Goal: Transaction & Acquisition: Purchase product/service

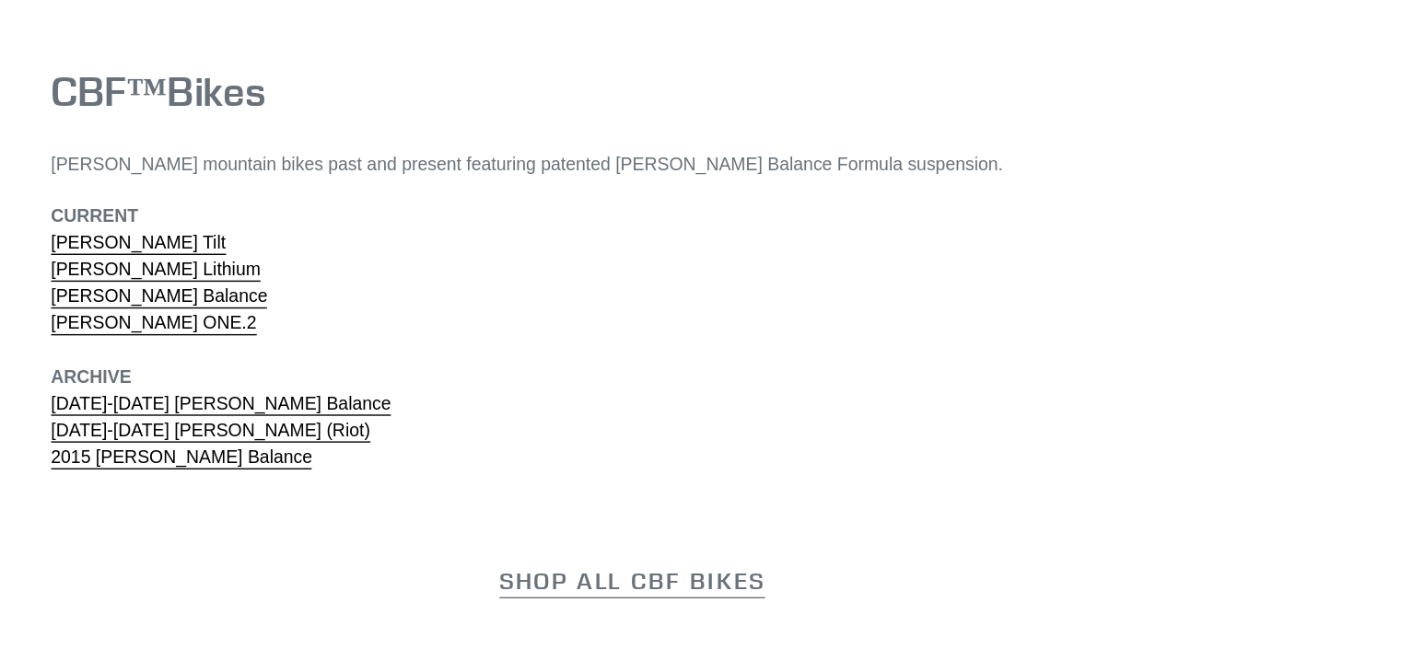
scroll to position [5560, 0]
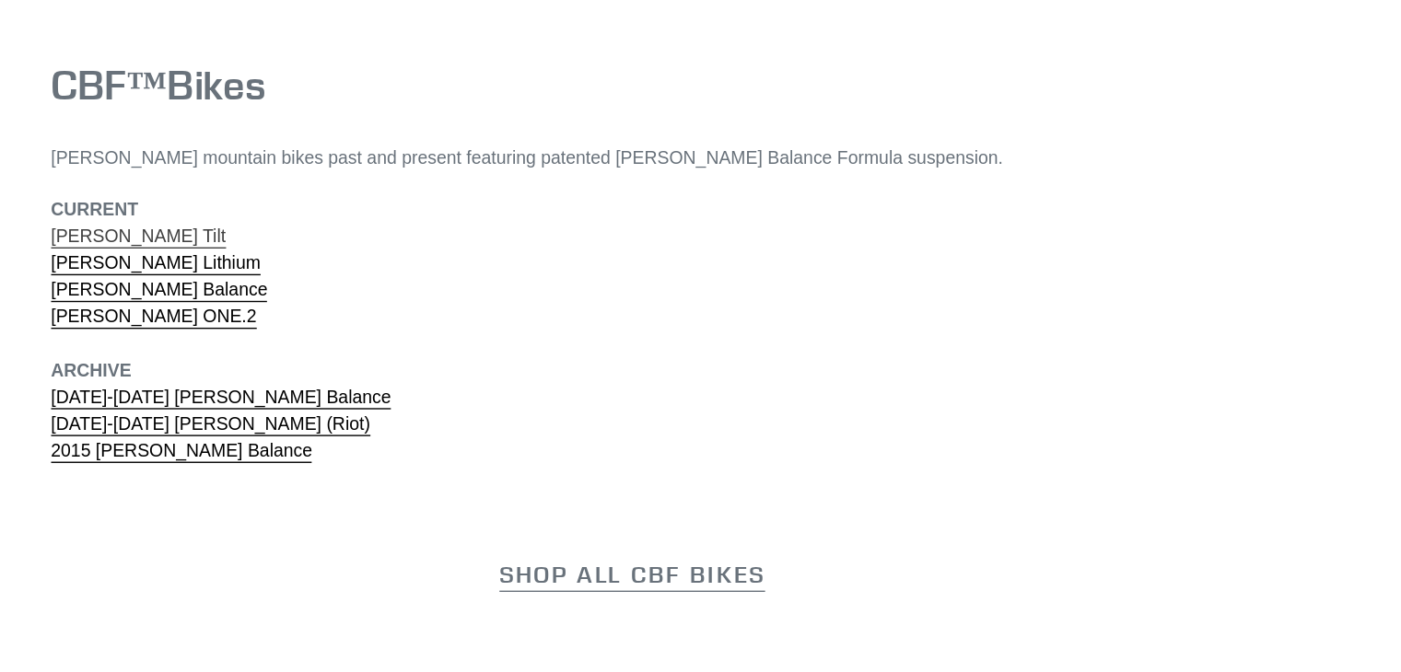
click at [320, 350] on link "Canfield Tilt" at bounding box center [348, 358] width 126 height 17
click at [363, 369] on link "Canfield Lithium" at bounding box center [360, 377] width 151 height 17
click at [361, 389] on link "Canfield Balance" at bounding box center [363, 397] width 157 height 17
click at [344, 408] on link "Canfield ONE.2" at bounding box center [359, 416] width 148 height 17
click at [360, 369] on link "Canfield Lithium" at bounding box center [360, 377] width 151 height 17
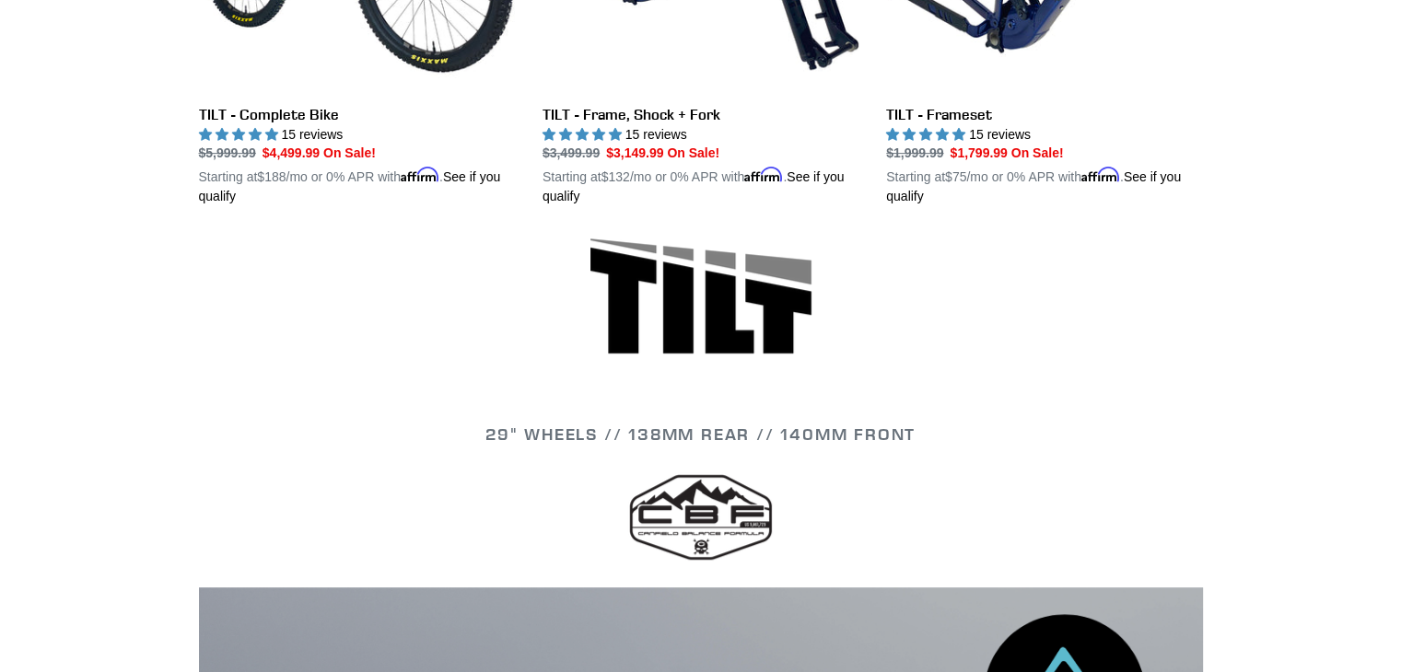
scroll to position [667, 0]
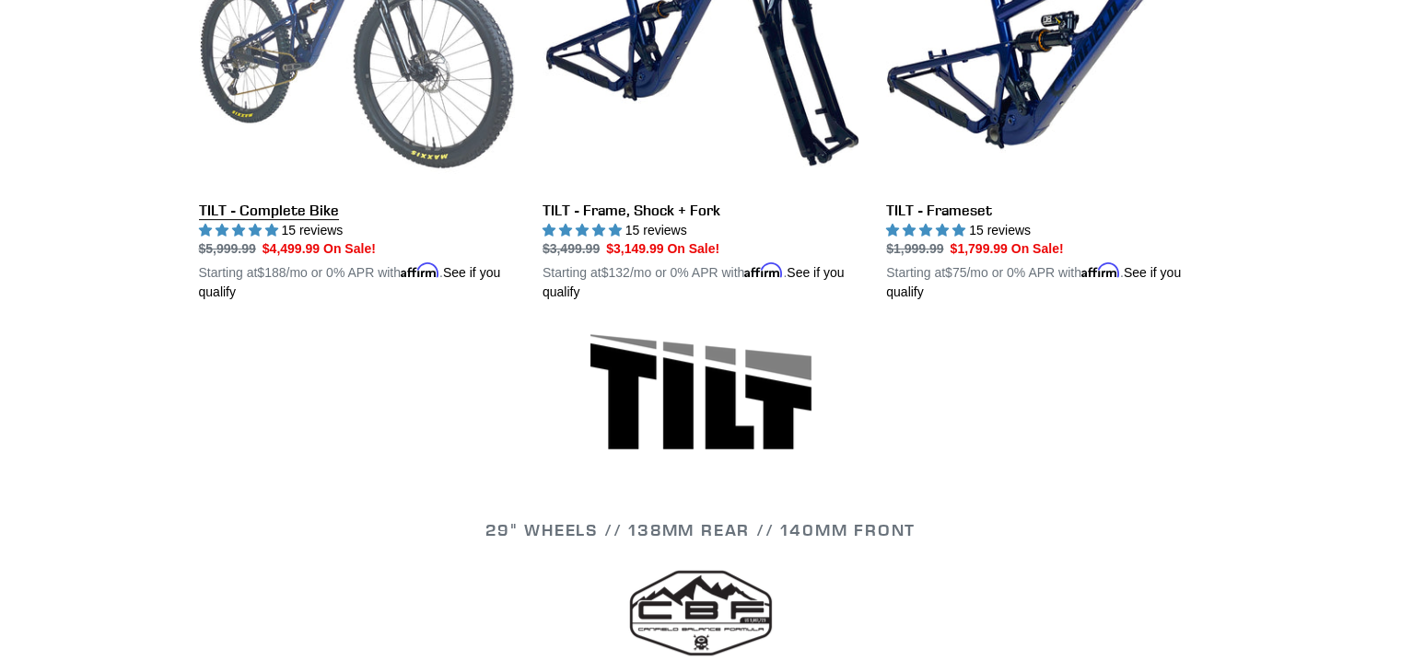
click at [259, 214] on link "TILT - Complete Bike" at bounding box center [357, 87] width 316 height 431
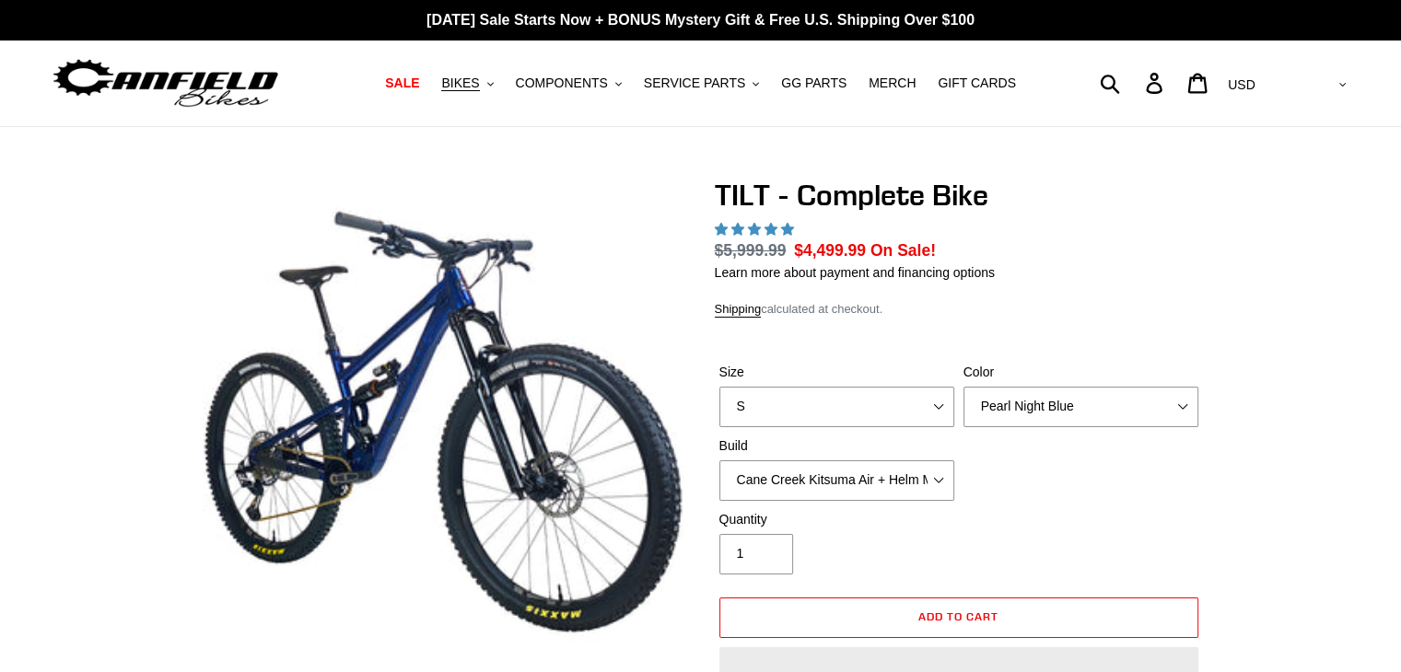
select select "highest-rating"
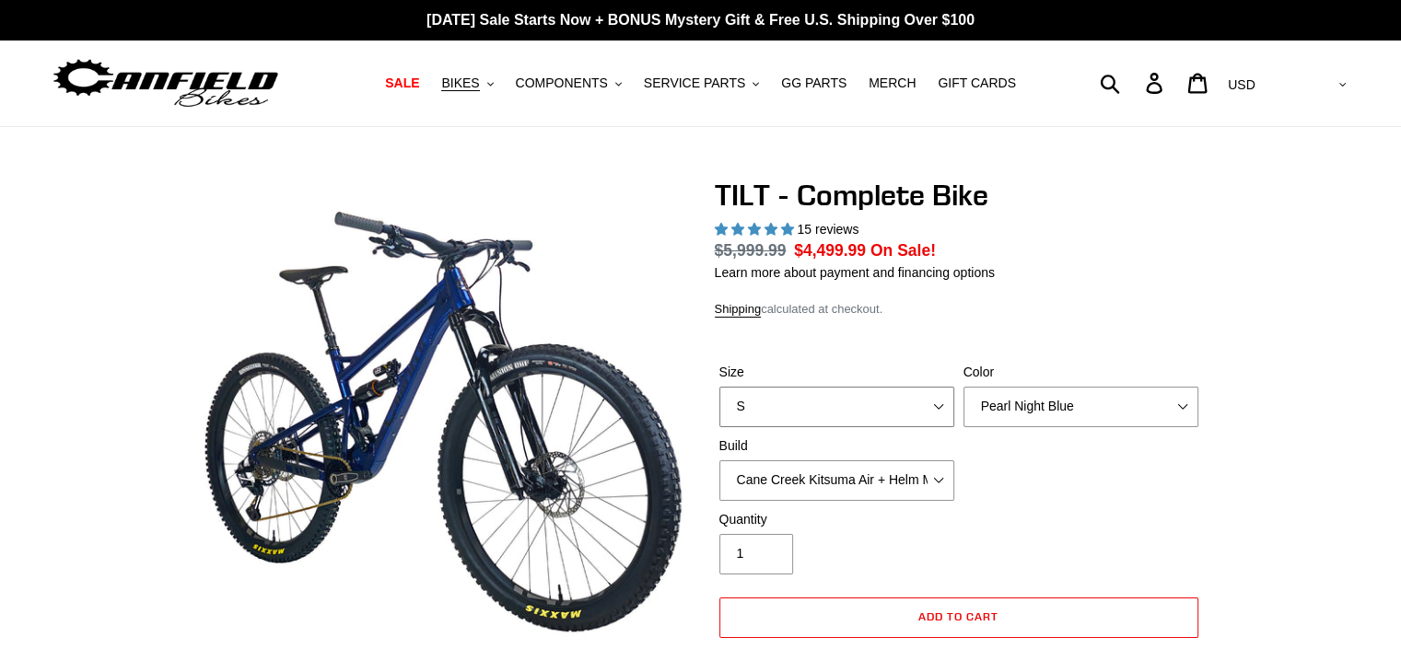
click at [831, 403] on select "S M L" at bounding box center [836, 407] width 235 height 41
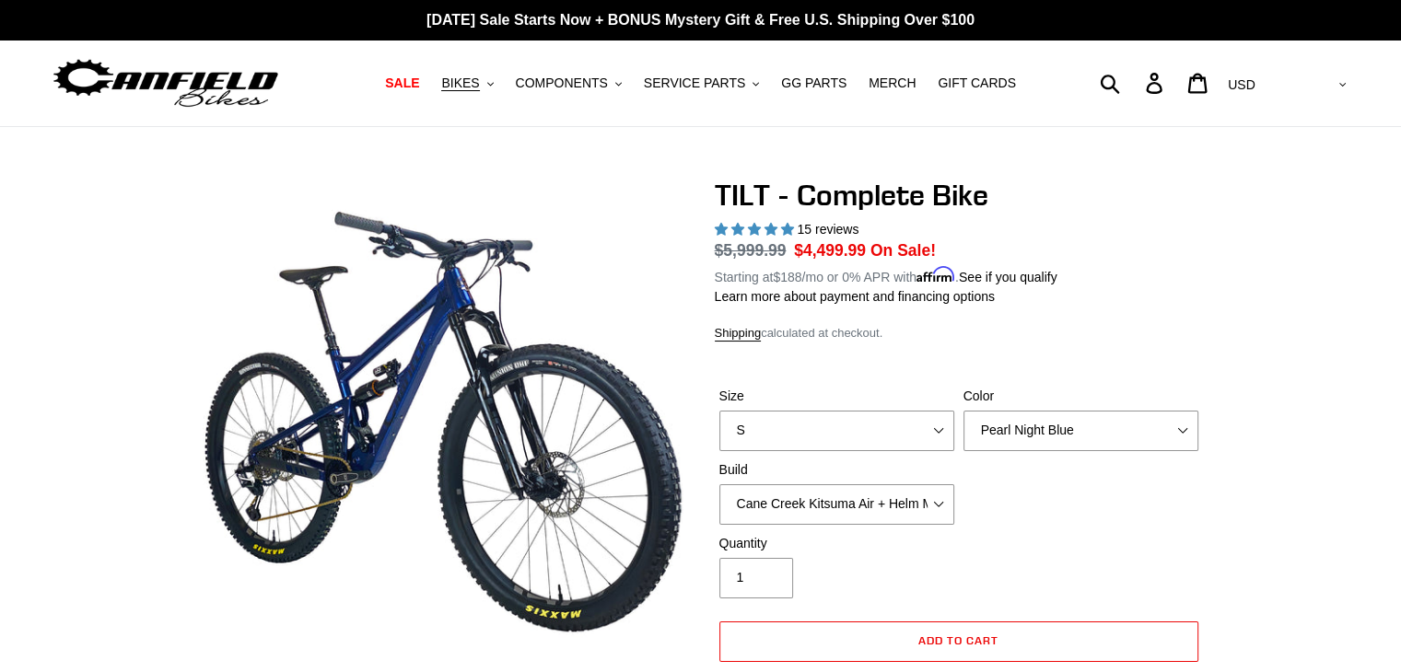
click at [833, 534] on label "Quantity" at bounding box center [836, 543] width 235 height 19
click at [793, 558] on input "1" at bounding box center [756, 578] width 74 height 41
click at [830, 437] on select "S M L" at bounding box center [836, 431] width 235 height 41
select select "L"
click at [719, 411] on select "S M L" at bounding box center [836, 431] width 235 height 41
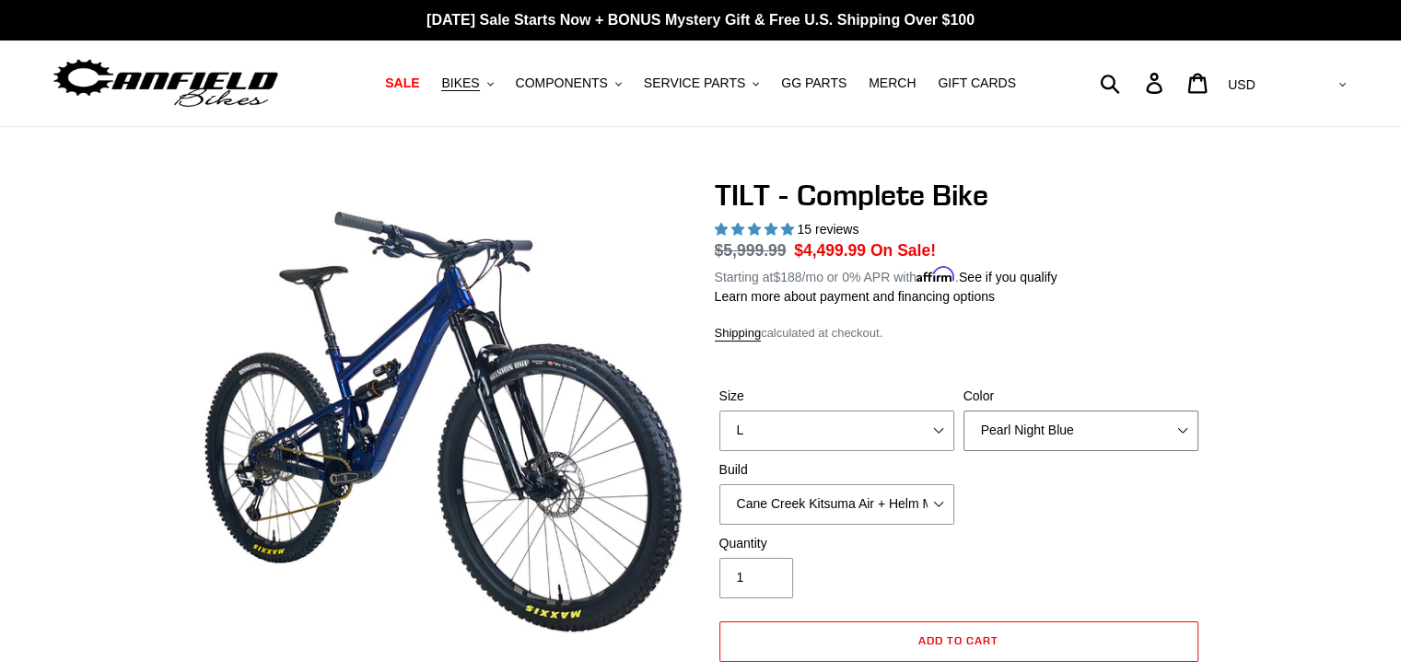
click at [989, 432] on select "Pearl Night Blue Stealth Silver Raw" at bounding box center [1081, 431] width 235 height 41
select select "Raw"
click at [964, 411] on select "Pearl Night Blue Stealth Silver Raw" at bounding box center [1081, 431] width 235 height 41
click at [1011, 421] on select "Pearl Night Blue Stealth Silver Raw" at bounding box center [1081, 431] width 235 height 41
click at [918, 561] on div "Quantity 1" at bounding box center [837, 566] width 244 height 64
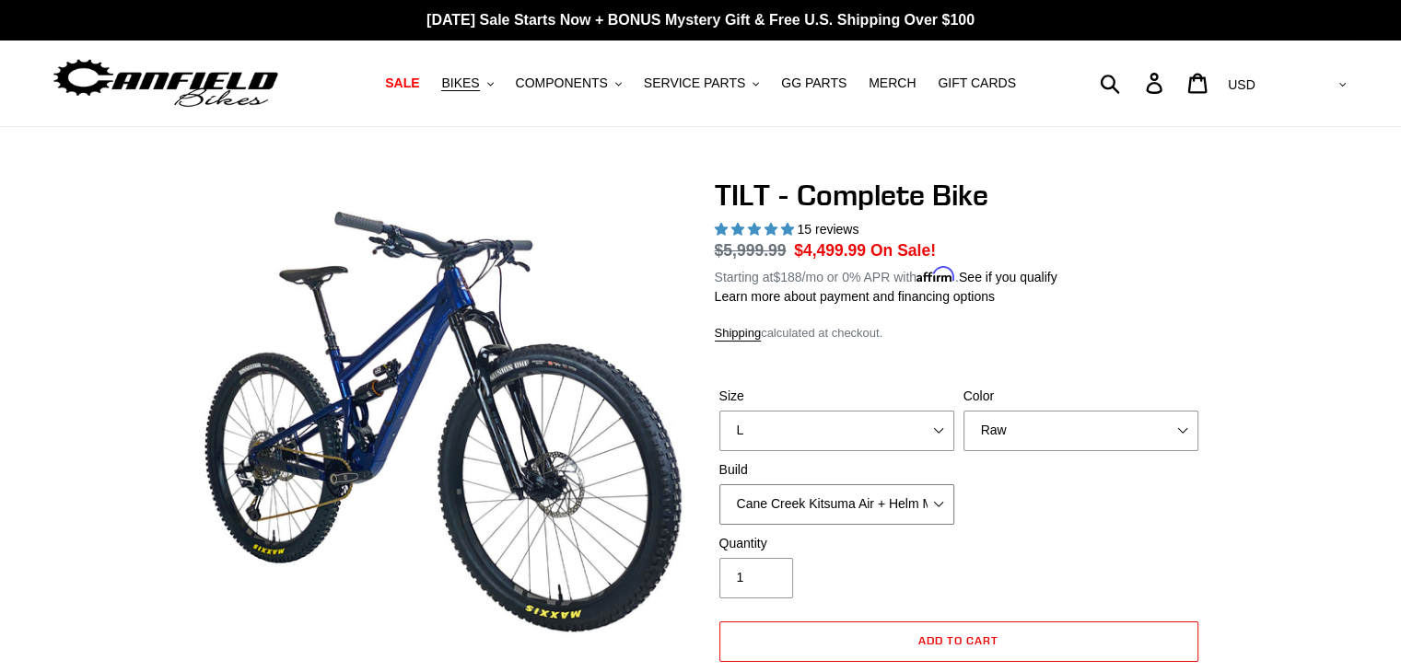
click at [876, 513] on select "Cane Creek Kitsuma Air + Helm MKII 140 + SRAM GX Cane Creek Kitsuma Air + Helm …" at bounding box center [836, 505] width 235 height 41
click at [719, 485] on select "Cane Creek Kitsuma Air + Helm MKII 140 + SRAM GX Cane Creek Kitsuma Air + Helm …" at bounding box center [836, 505] width 235 height 41
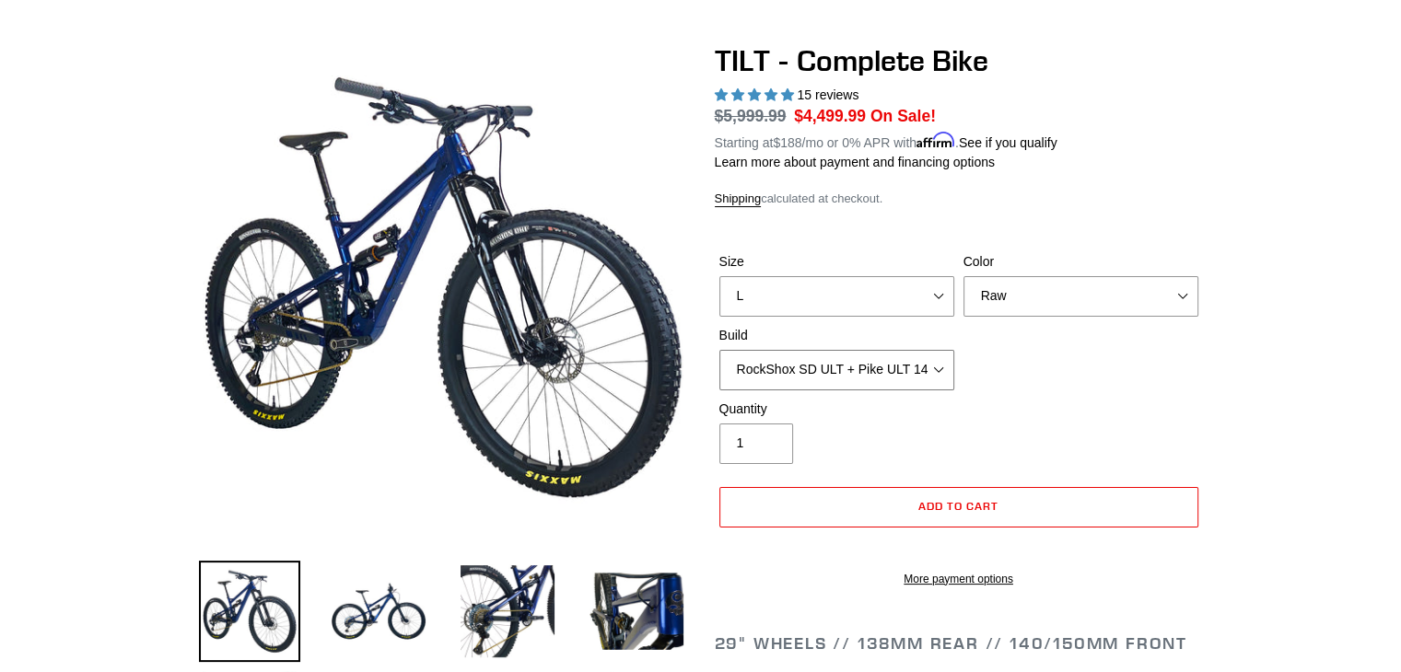
scroll to position [146, 0]
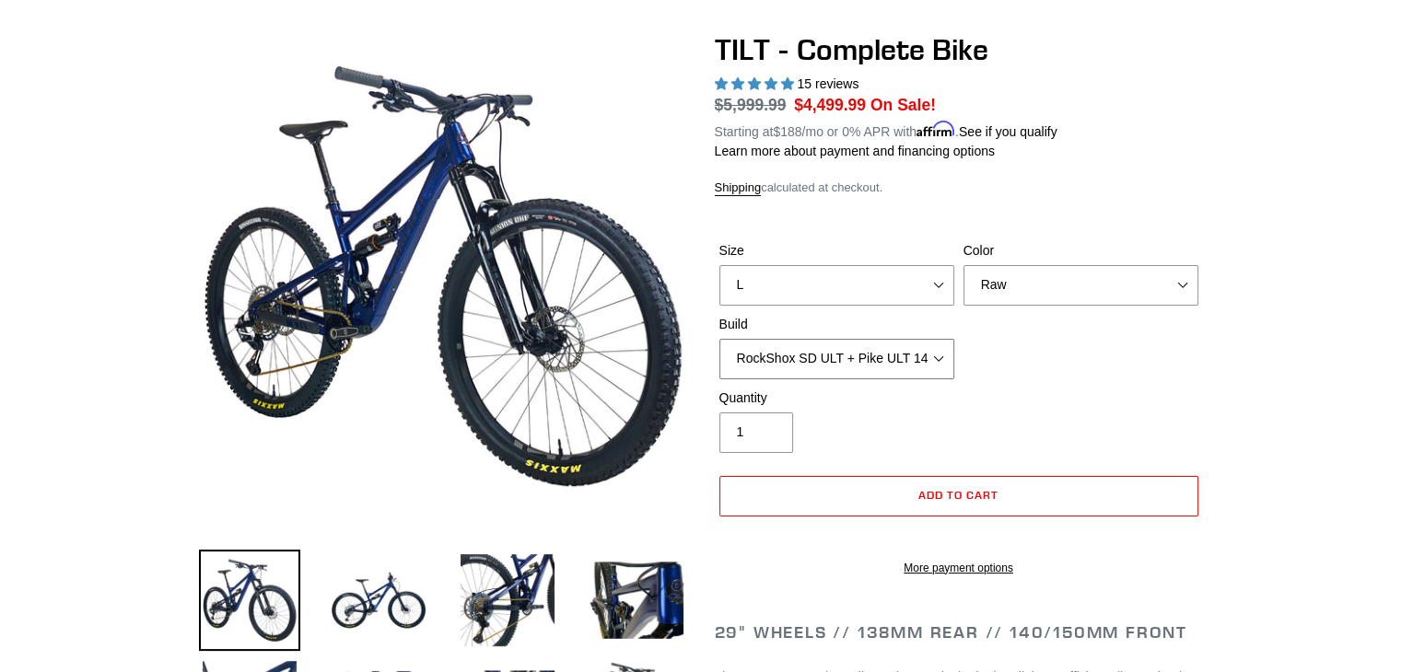
click at [917, 362] on select "Cane Creek Kitsuma Air + Helm MKII 140 + SRAM GX Cane Creek Kitsuma Air + Helm …" at bounding box center [836, 359] width 235 height 41
click at [719, 339] on select "Cane Creek Kitsuma Air + Helm MKII 140 + SRAM GX Cane Creek Kitsuma Air + Helm …" at bounding box center [836, 359] width 235 height 41
click at [914, 359] on select "Cane Creek Kitsuma Air + Helm MKII 140 + SRAM GX Cane Creek Kitsuma Air + Helm …" at bounding box center [836, 359] width 235 height 41
click at [719, 339] on select "Cane Creek Kitsuma Air + Helm MKII 140 + SRAM GX Cane Creek Kitsuma Air + Helm …" at bounding box center [836, 359] width 235 height 41
click at [928, 410] on div "Quantity 1" at bounding box center [837, 421] width 244 height 64
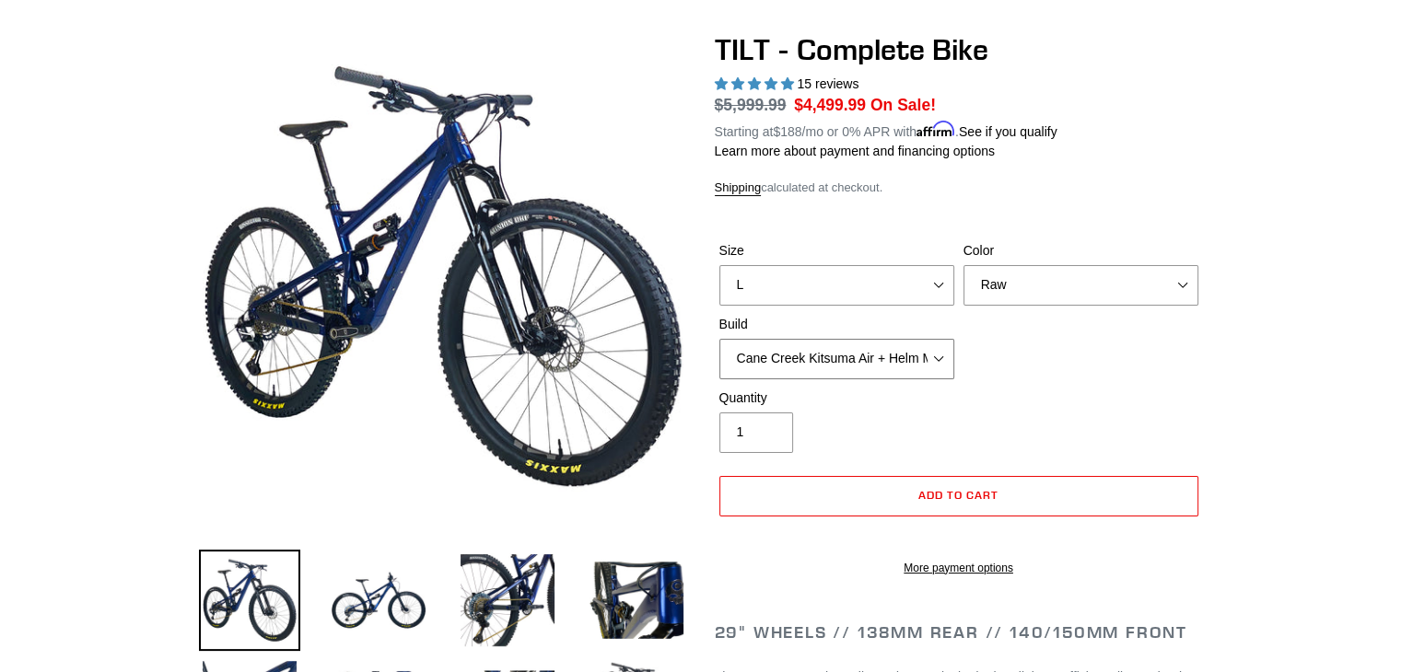
click at [920, 355] on select "Cane Creek Kitsuma Air + Helm MKII 140 + SRAM GX Cane Creek Kitsuma Air + Helm …" at bounding box center [836, 359] width 235 height 41
click at [719, 339] on select "Cane Creek Kitsuma Air + Helm MKII 140 + SRAM GX Cane Creek Kitsuma Air + Helm …" at bounding box center [836, 359] width 235 height 41
click at [958, 463] on form "Size S M L Color Pearl Night Blue Stealth Silver Raw Build Cane Creek Kitsuma A…" at bounding box center [959, 403] width 488 height 383
click at [901, 359] on select "Cane Creek Kitsuma Air + Helm MKII 140 + SRAM GX Cane Creek Kitsuma Air + Helm …" at bounding box center [836, 359] width 235 height 41
select select "Cane Creek Kitsuma Air + Helm MKII 140 + SRAM XO1"
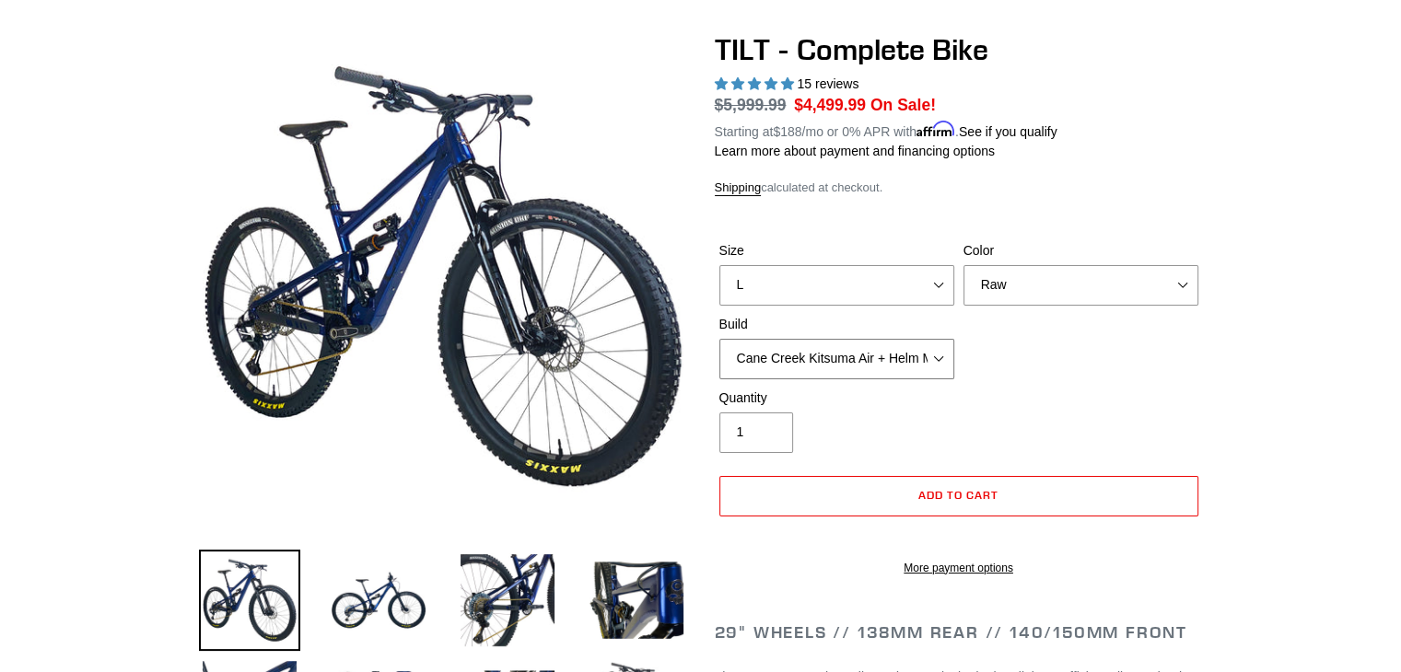
click at [719, 339] on select "Cane Creek Kitsuma Air + Helm MKII 140 + SRAM GX Cane Creek Kitsuma Air + Helm …" at bounding box center [836, 359] width 235 height 41
click at [998, 436] on div "Quantity 1" at bounding box center [959, 426] width 488 height 74
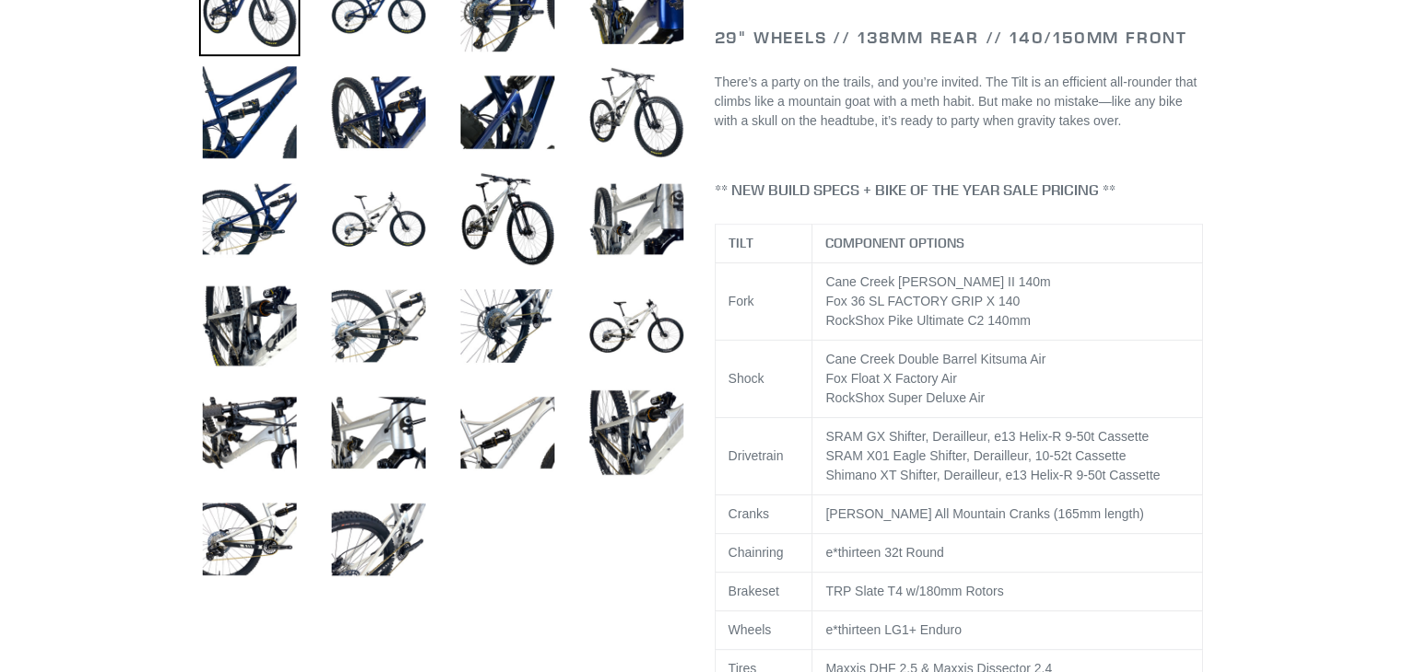
scroll to position [748, 0]
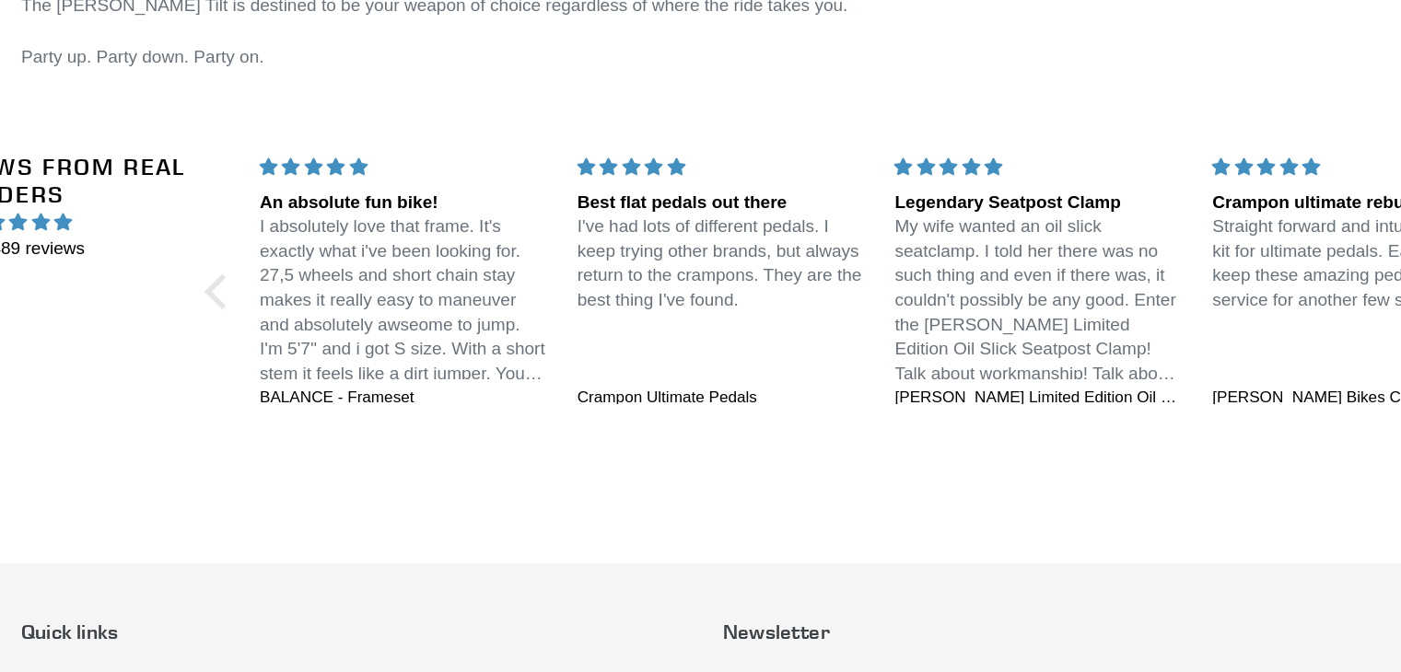
scroll to position [3009, 0]
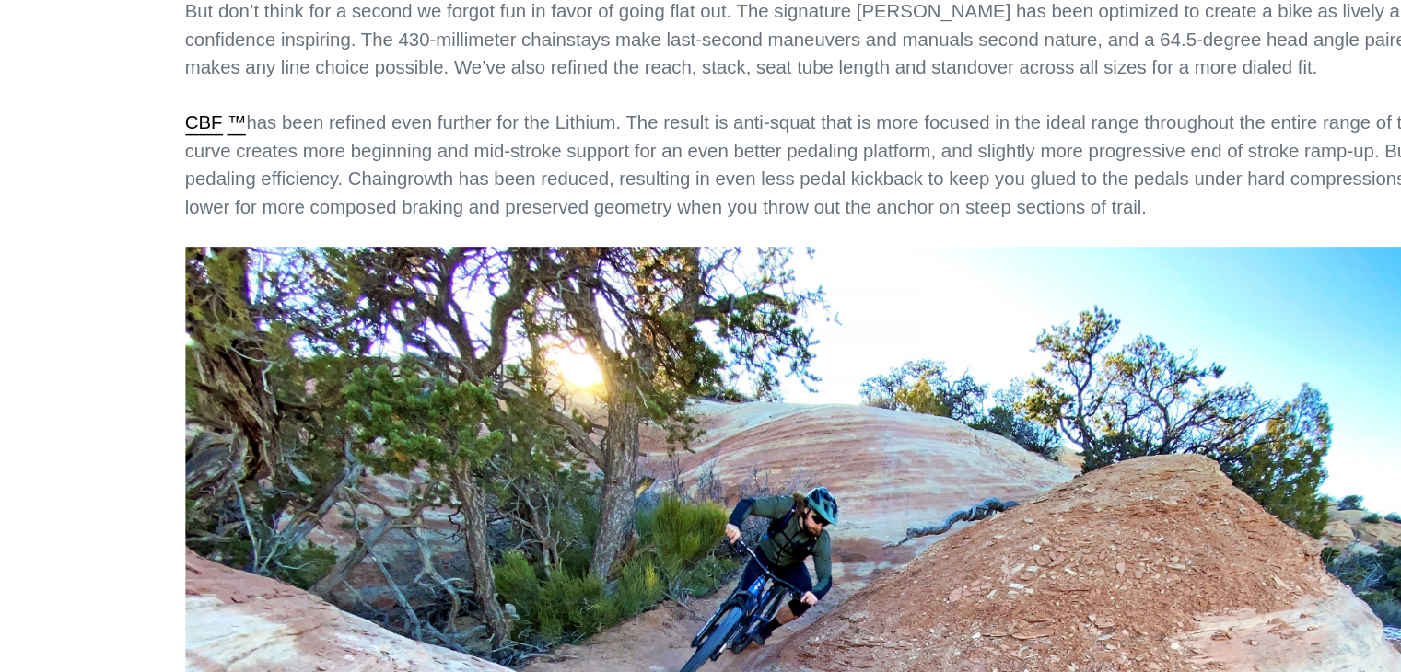
scroll to position [2995, 0]
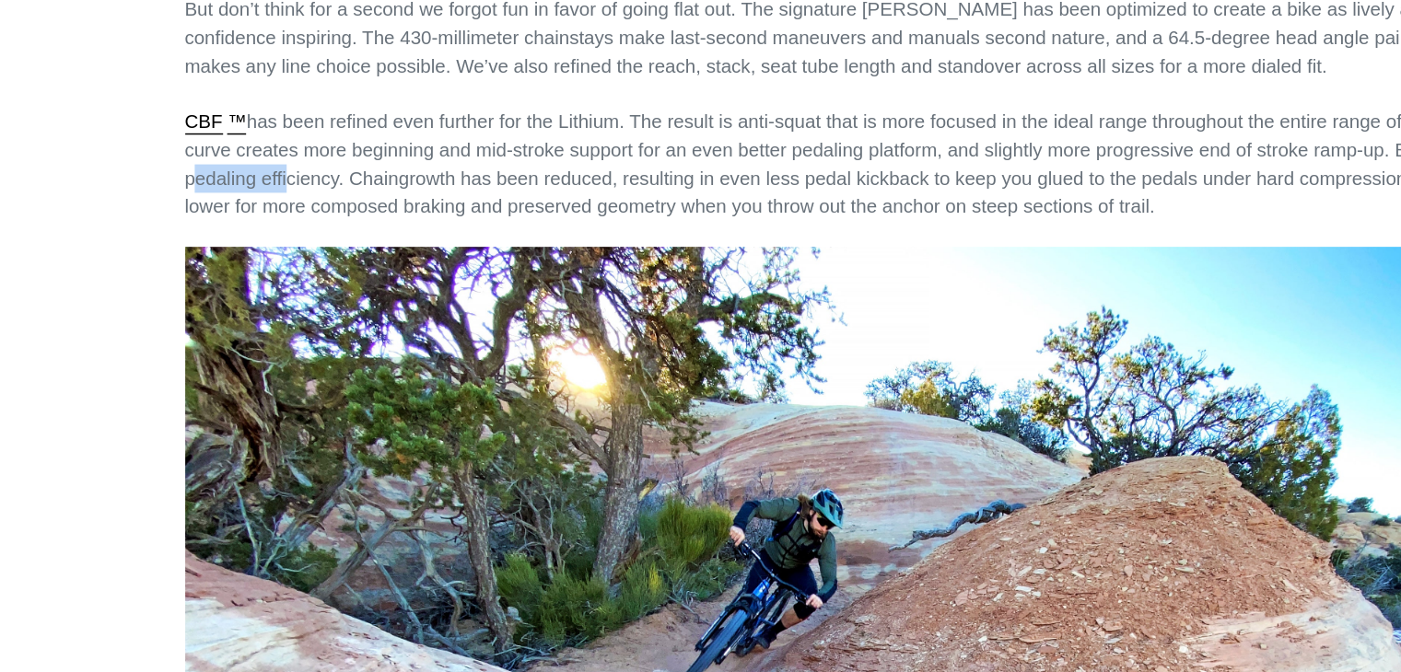
drag, startPoint x: 264, startPoint y: 166, endPoint x: 188, endPoint y: 170, distance: 76.5
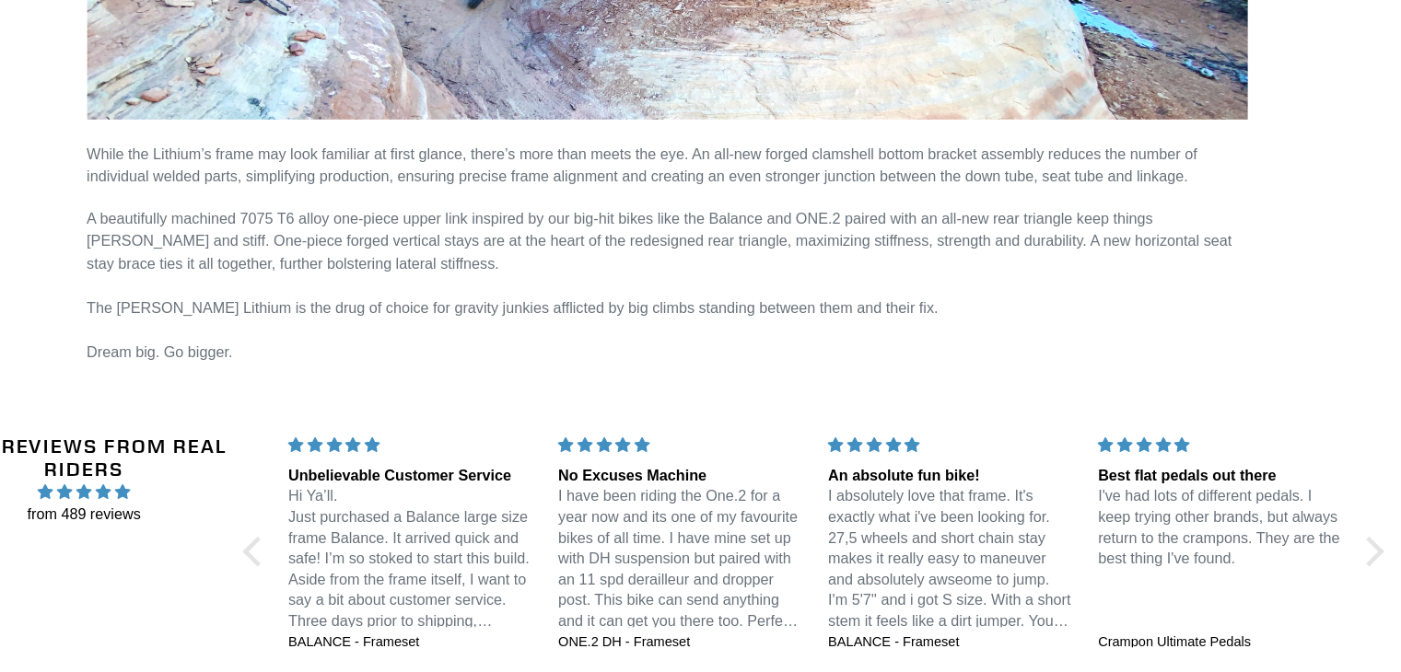
scroll to position [3516, 0]
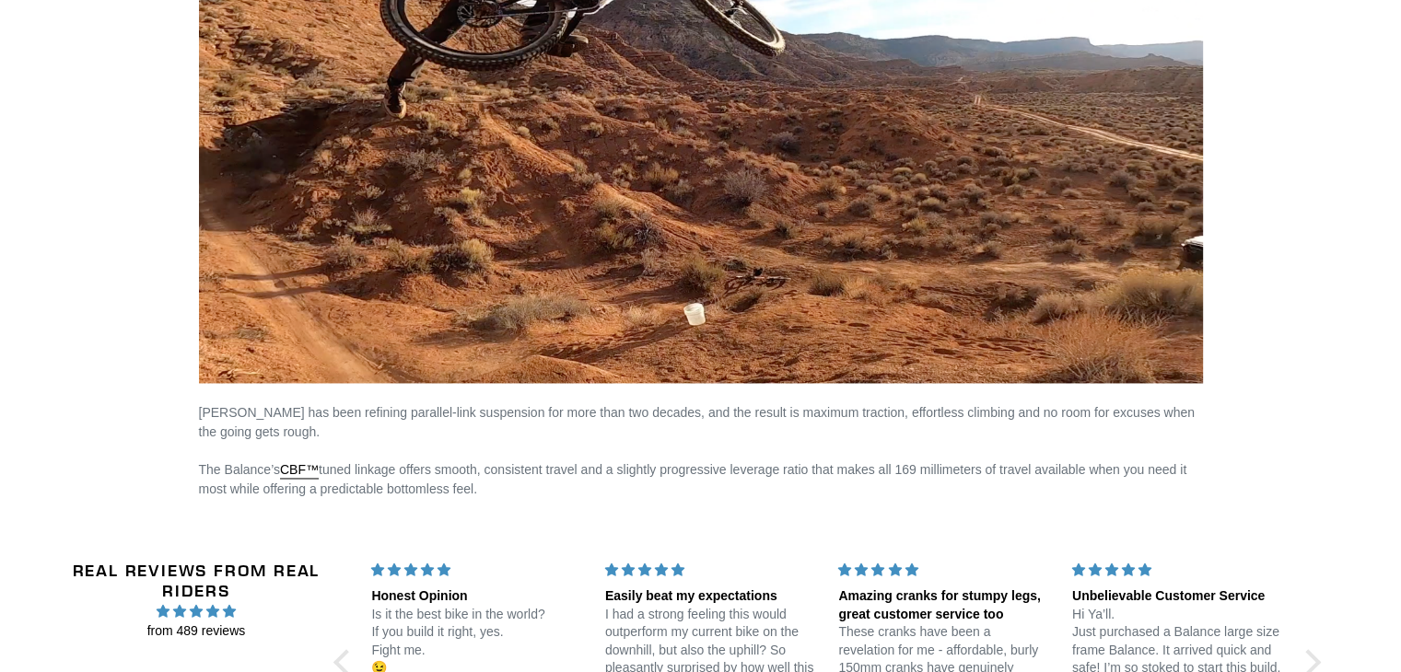
scroll to position [2990, 0]
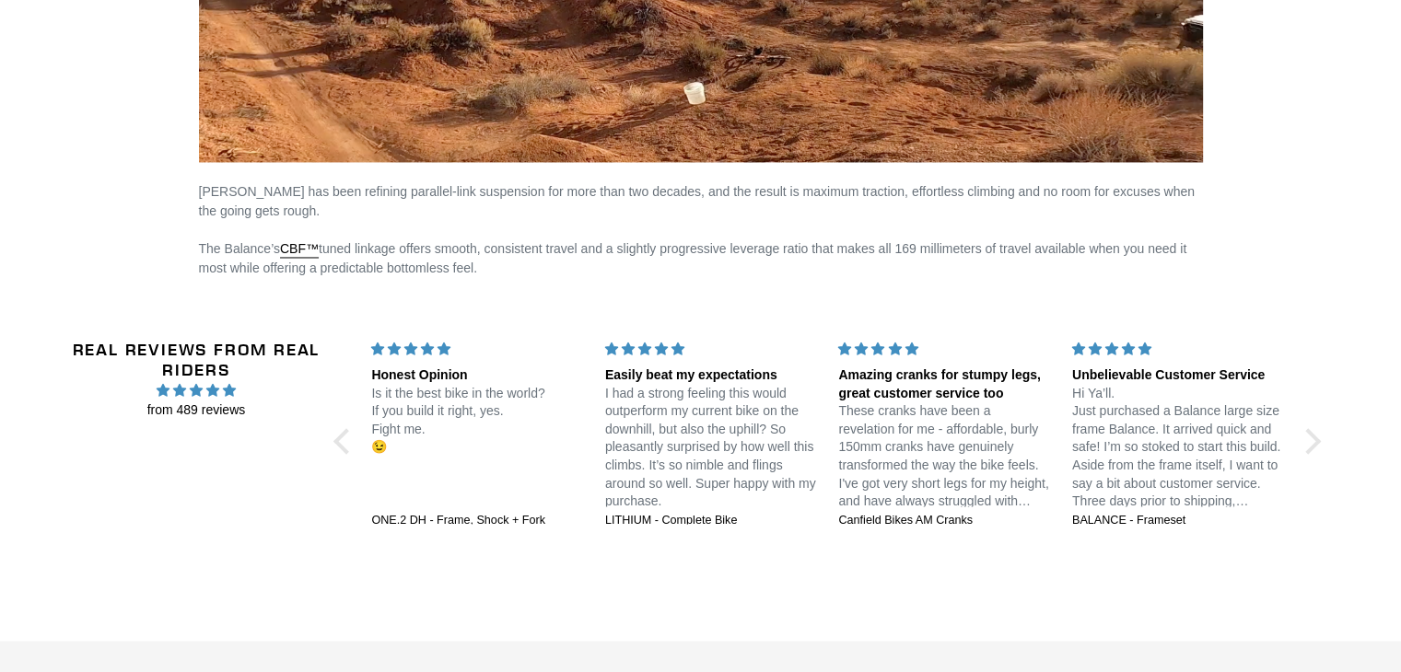
click at [301, 207] on p "Canfield has been refining parallel-link suspension for more than two decades, …" at bounding box center [701, 201] width 1004 height 39
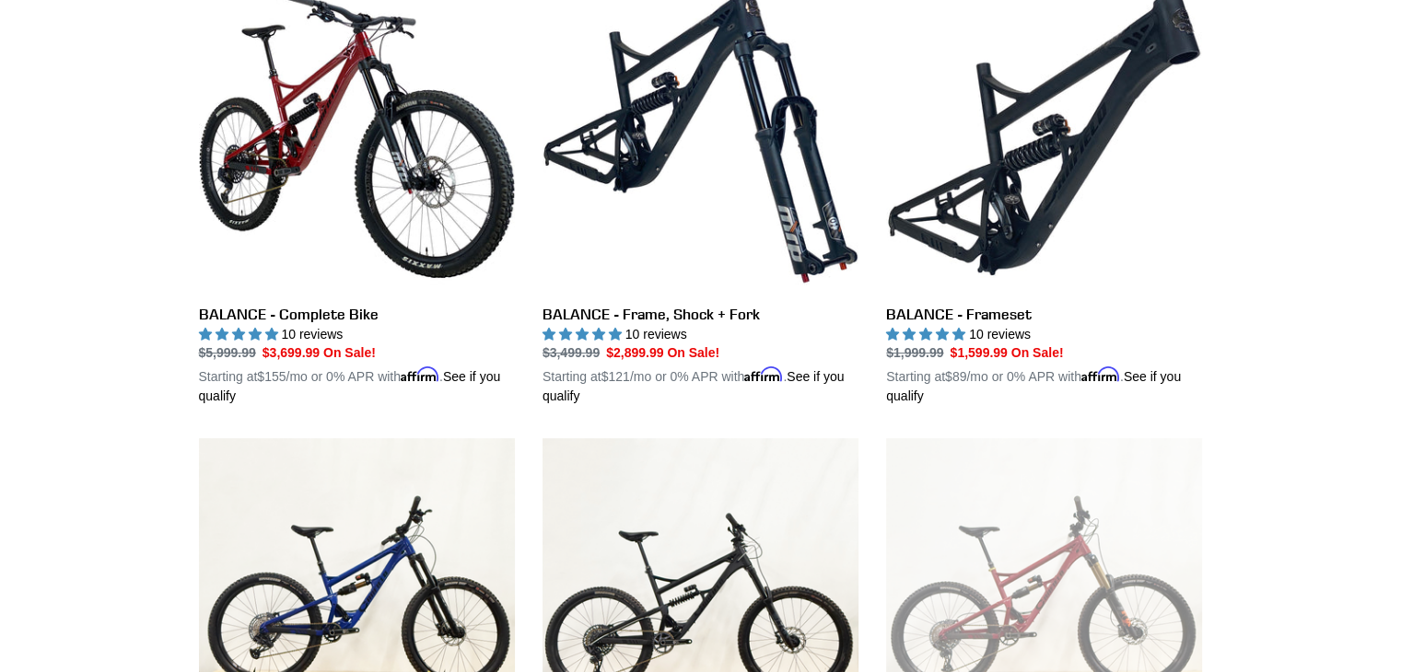
scroll to position [564, 0]
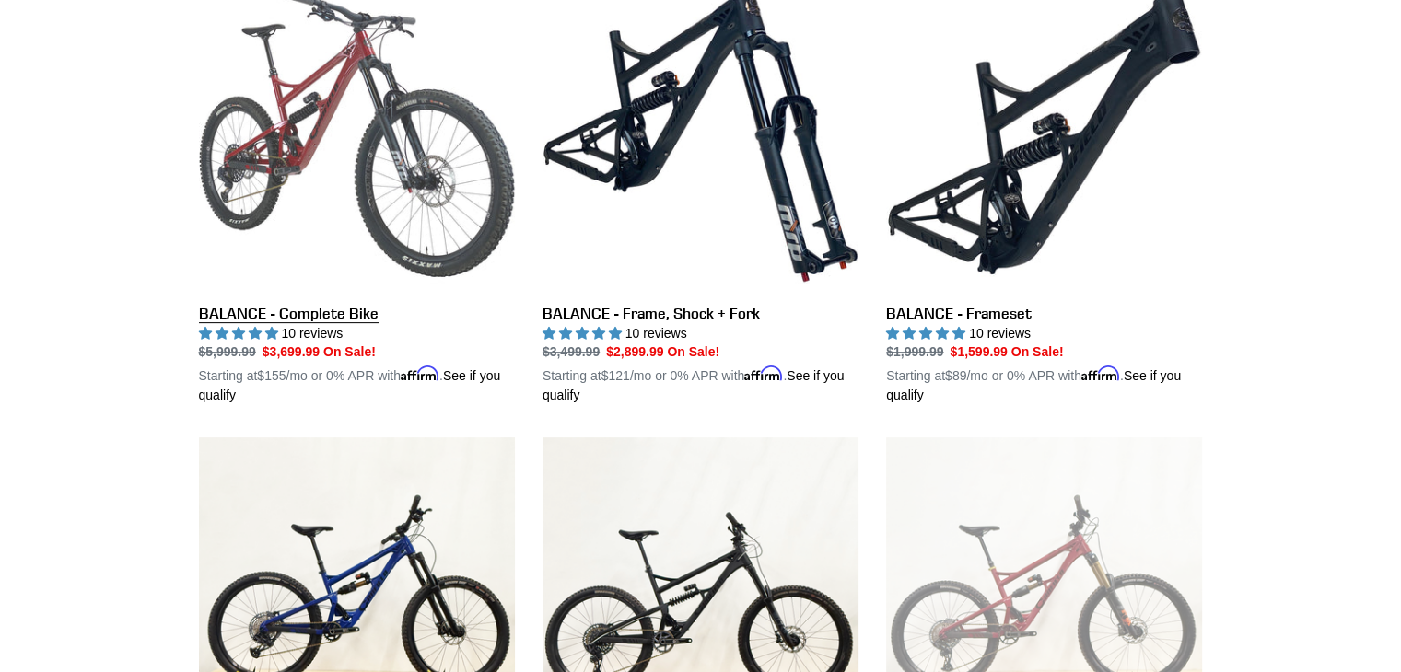
click at [309, 310] on link "BALANCE - Complete Bike" at bounding box center [357, 190] width 316 height 431
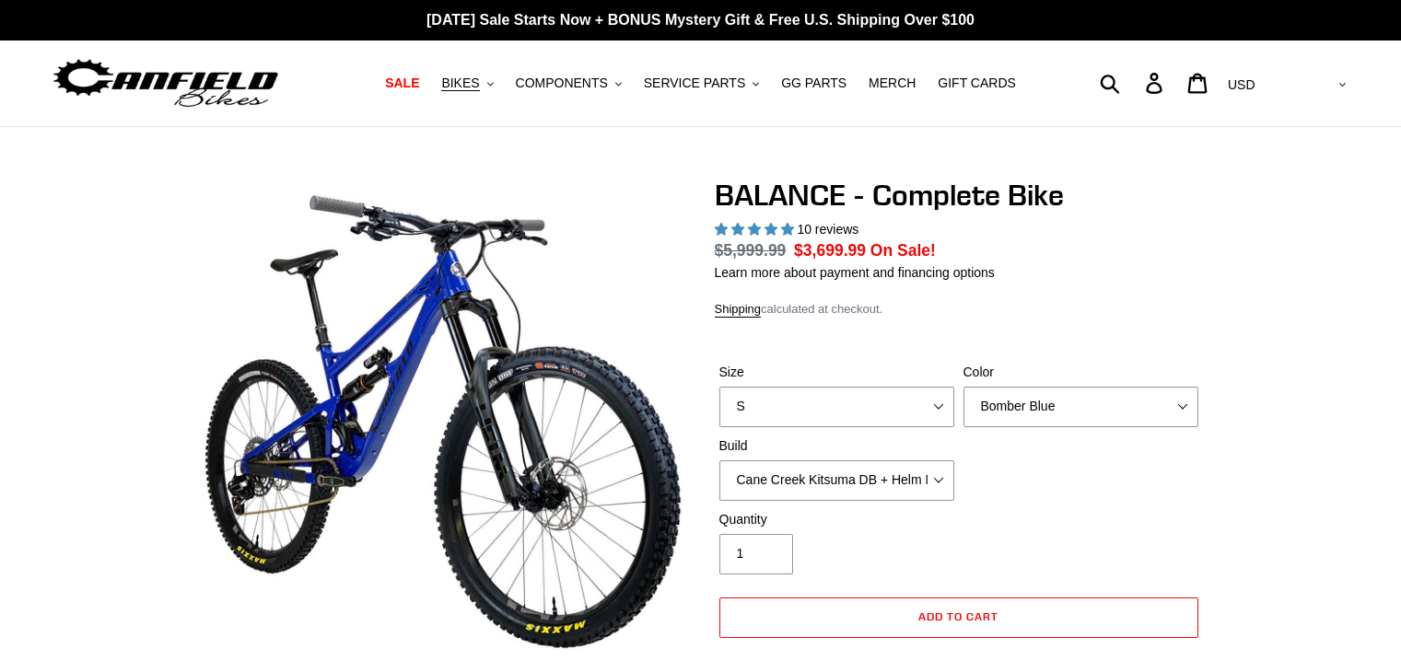
select select "highest-rating"
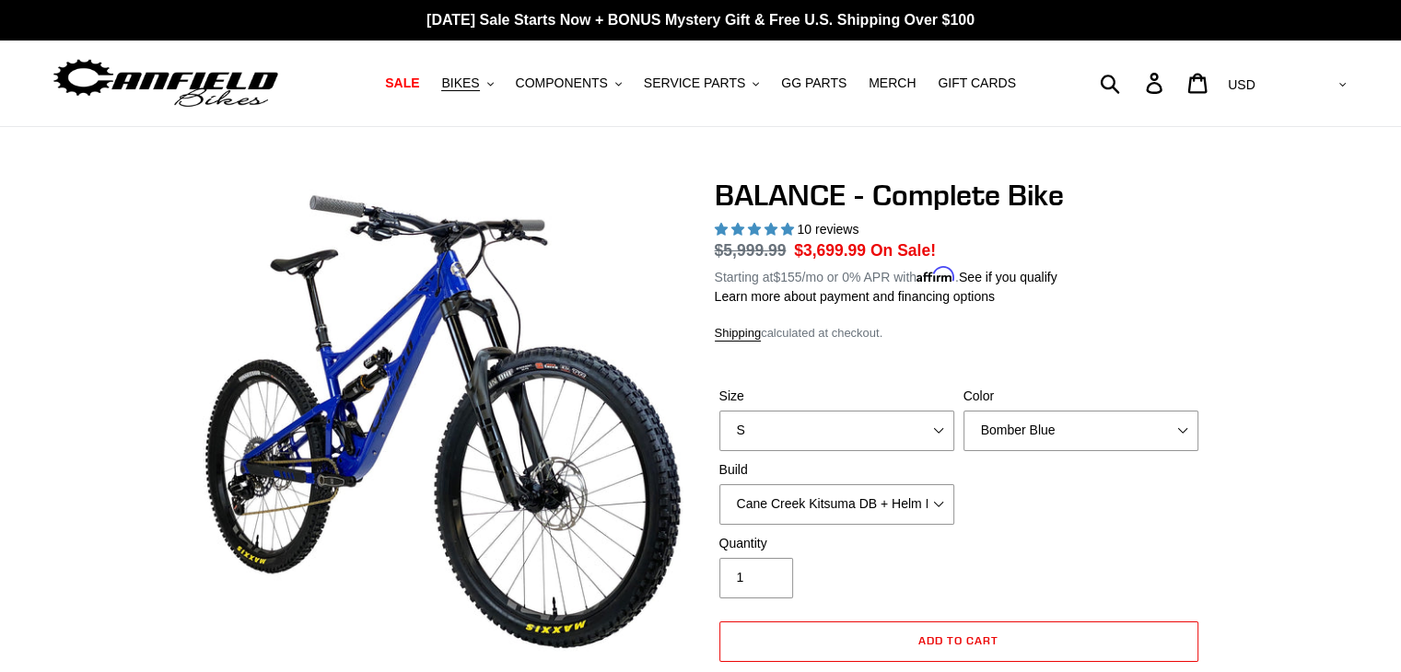
click at [803, 407] on div "Size S M L XL" at bounding box center [837, 419] width 244 height 64
click at [806, 424] on select "S M L XL" at bounding box center [836, 431] width 235 height 41
select select "L"
click at [719, 411] on select "S M L XL" at bounding box center [836, 431] width 235 height 41
click at [991, 434] on select "Bomber Blue Goat's Blood Stealth Black" at bounding box center [1081, 431] width 235 height 41
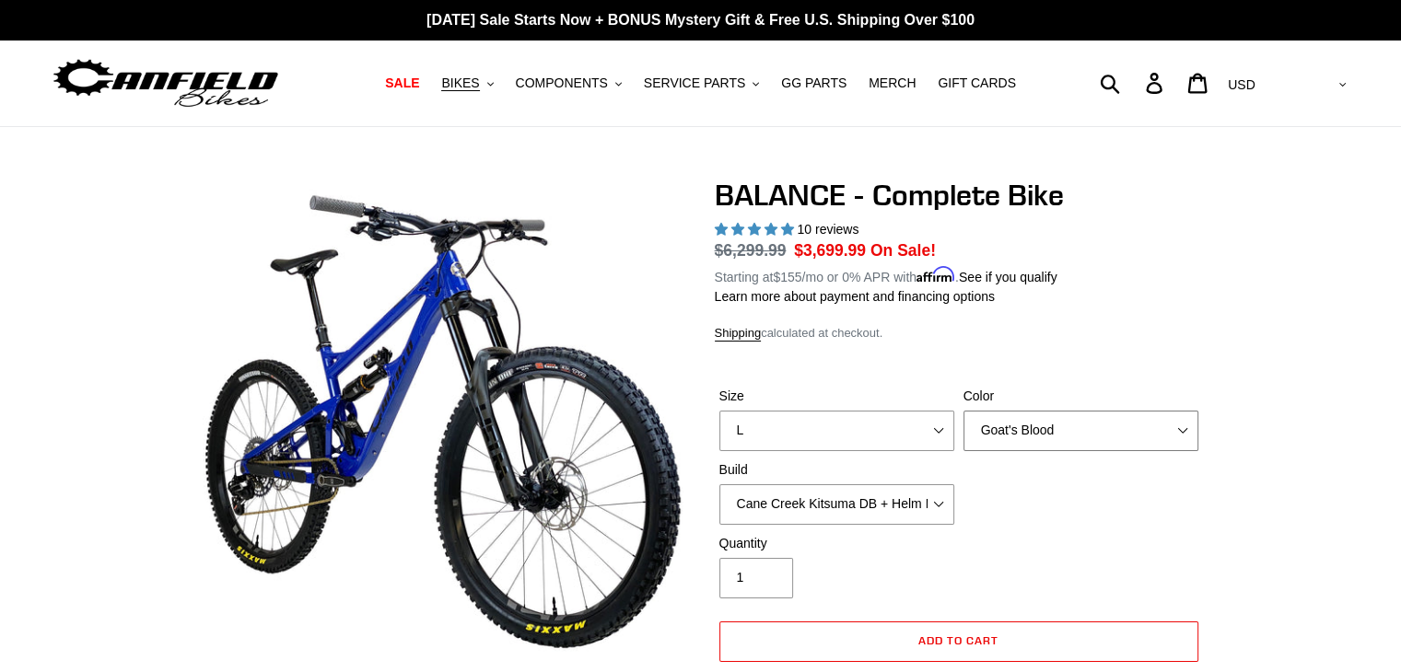
click at [964, 411] on select "Bomber Blue Goat's Blood Stealth Black" at bounding box center [1081, 431] width 235 height 41
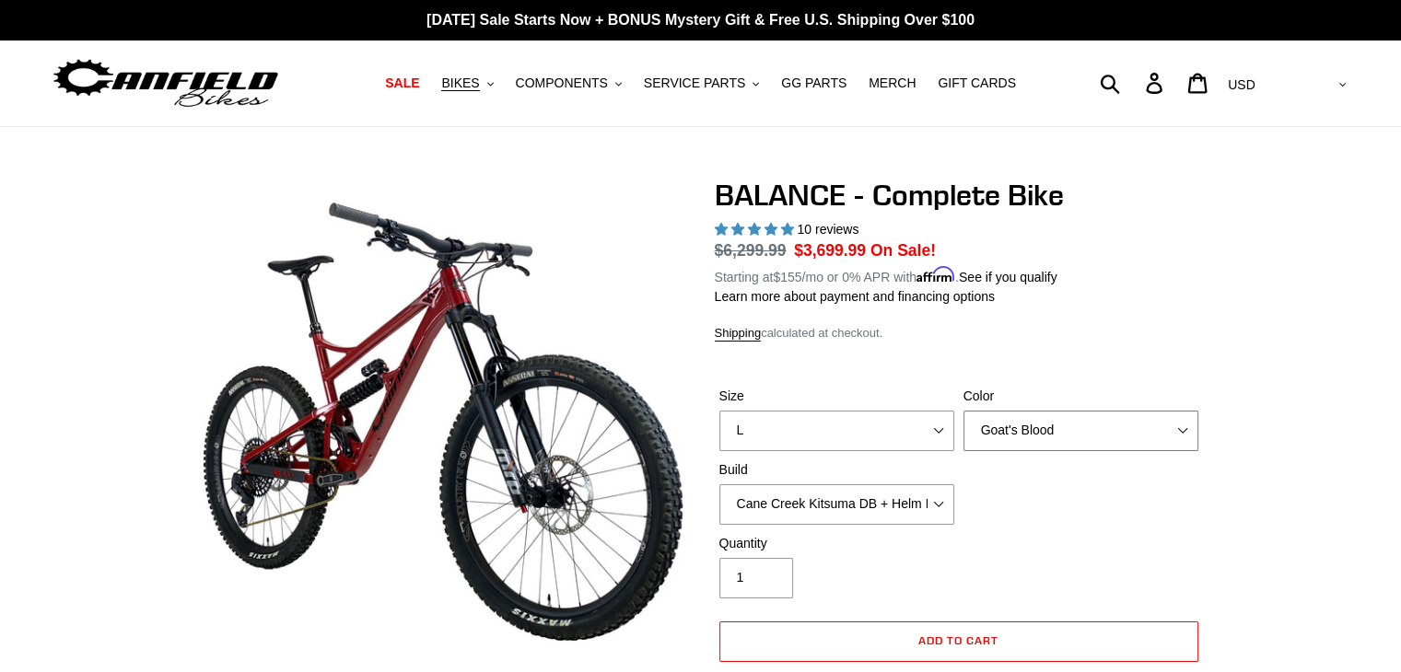
click at [1023, 444] on select "Bomber Blue Goat's Blood Stealth Black" at bounding box center [1081, 431] width 235 height 41
click at [964, 411] on select "Bomber Blue Goat's Blood Stealth Black" at bounding box center [1081, 431] width 235 height 41
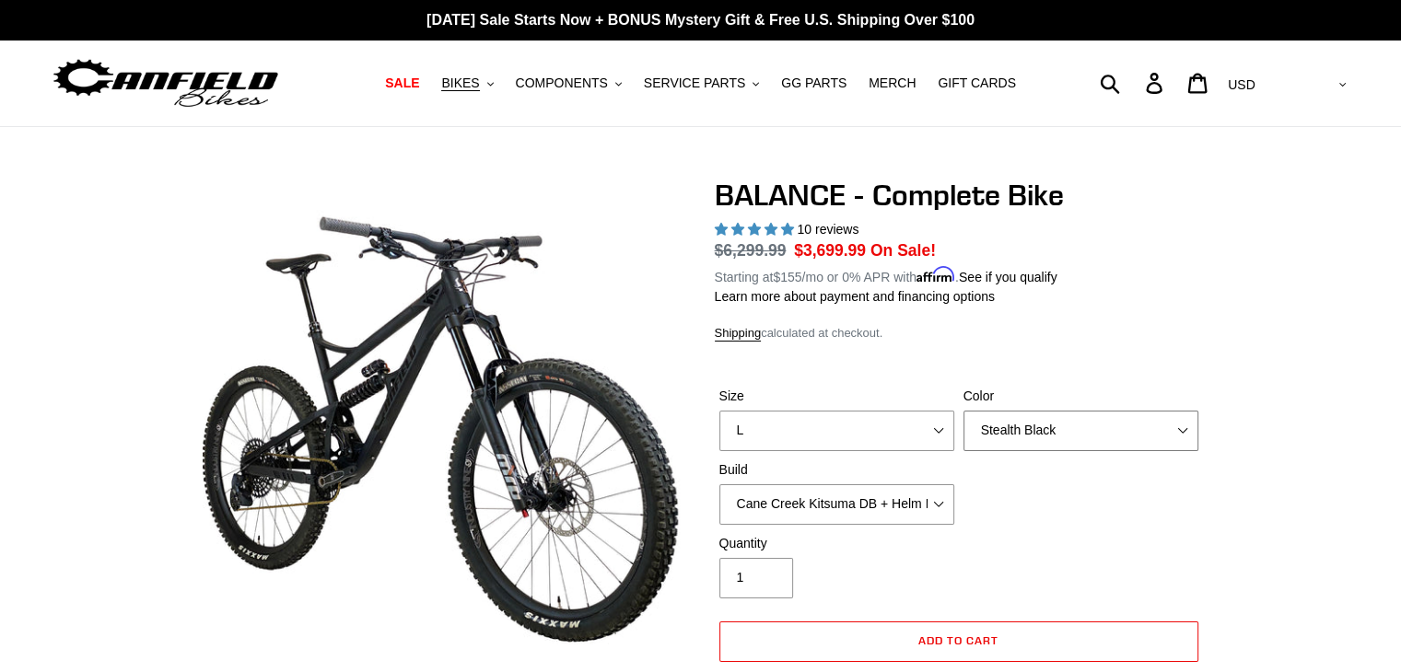
click at [1038, 424] on select "Bomber Blue Goat's Blood Stealth Black" at bounding box center [1081, 431] width 235 height 41
select select "Bomber Blue"
click at [964, 411] on select "Bomber Blue Goat's Blood Stealth Black" at bounding box center [1081, 431] width 235 height 41
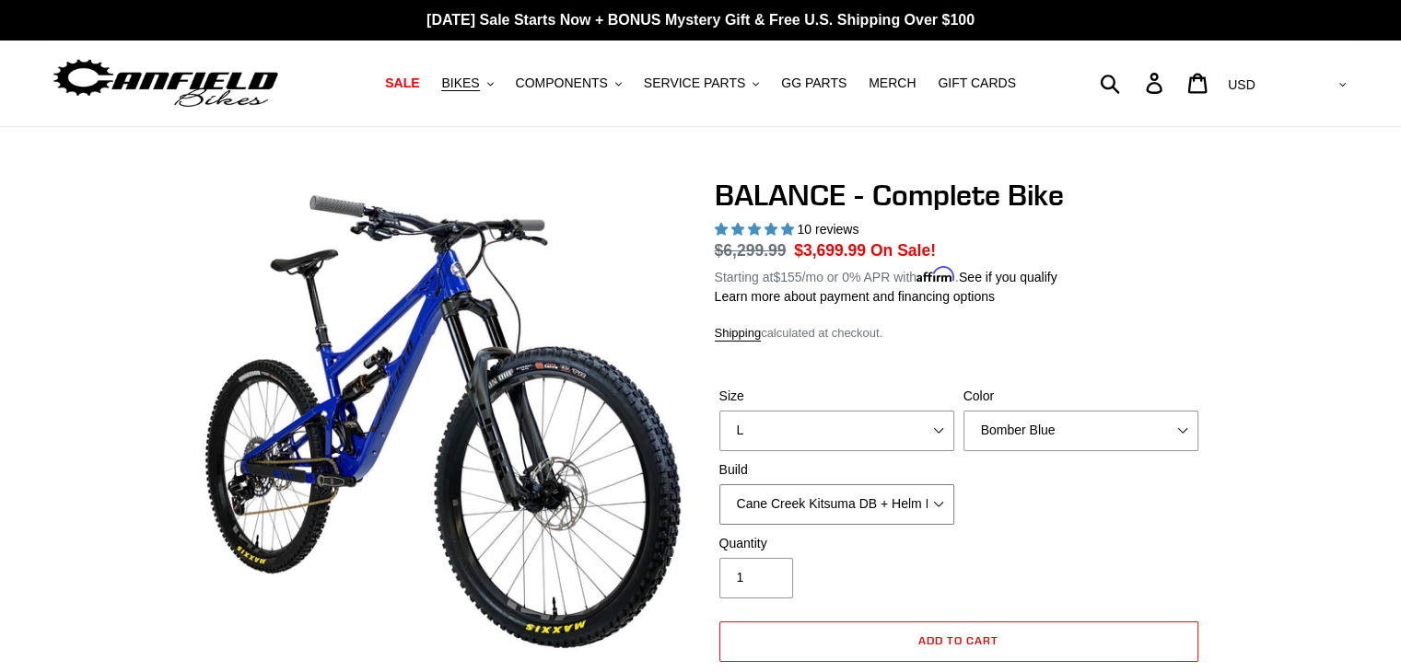
click at [903, 504] on select "Cane Creek Kitsuma DB + Helm MKII + SRAM GX Cane Creek Kitsuma DB + Helm MKII +…" at bounding box center [836, 505] width 235 height 41
click at [719, 485] on select "Cane Creek Kitsuma DB + Helm MKII + SRAM GX Cane Creek Kitsuma DB + Helm MKII +…" at bounding box center [836, 505] width 235 height 41
click at [892, 427] on select "S M L XL" at bounding box center [836, 431] width 235 height 41
click at [1030, 514] on div "Size S M L XL Color Bomber Blue Goat's Blood Stealth Black Build Cane Creek Kit…" at bounding box center [959, 460] width 488 height 147
click at [899, 506] on select "Cane Creek Kitsuma DB + Helm MKII + SRAM GX Cane Creek Kitsuma DB + Helm MKII +…" at bounding box center [836, 505] width 235 height 41
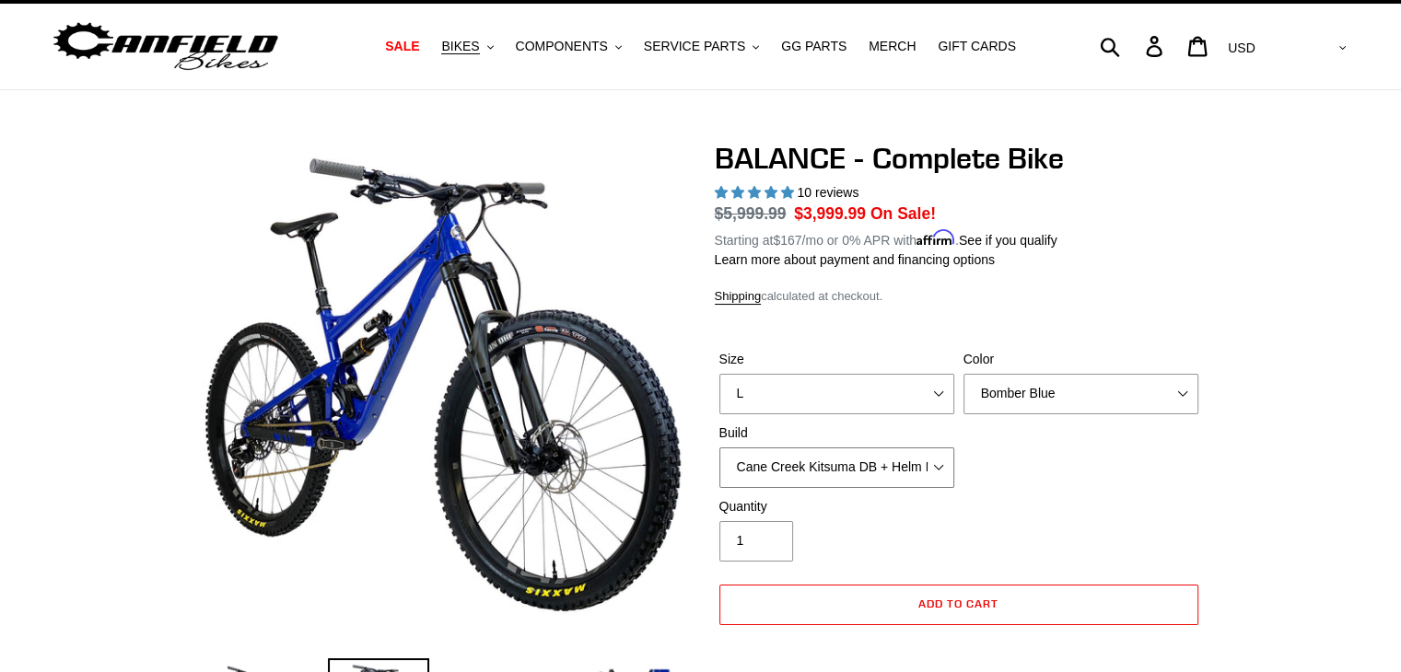
scroll to position [44, 0]
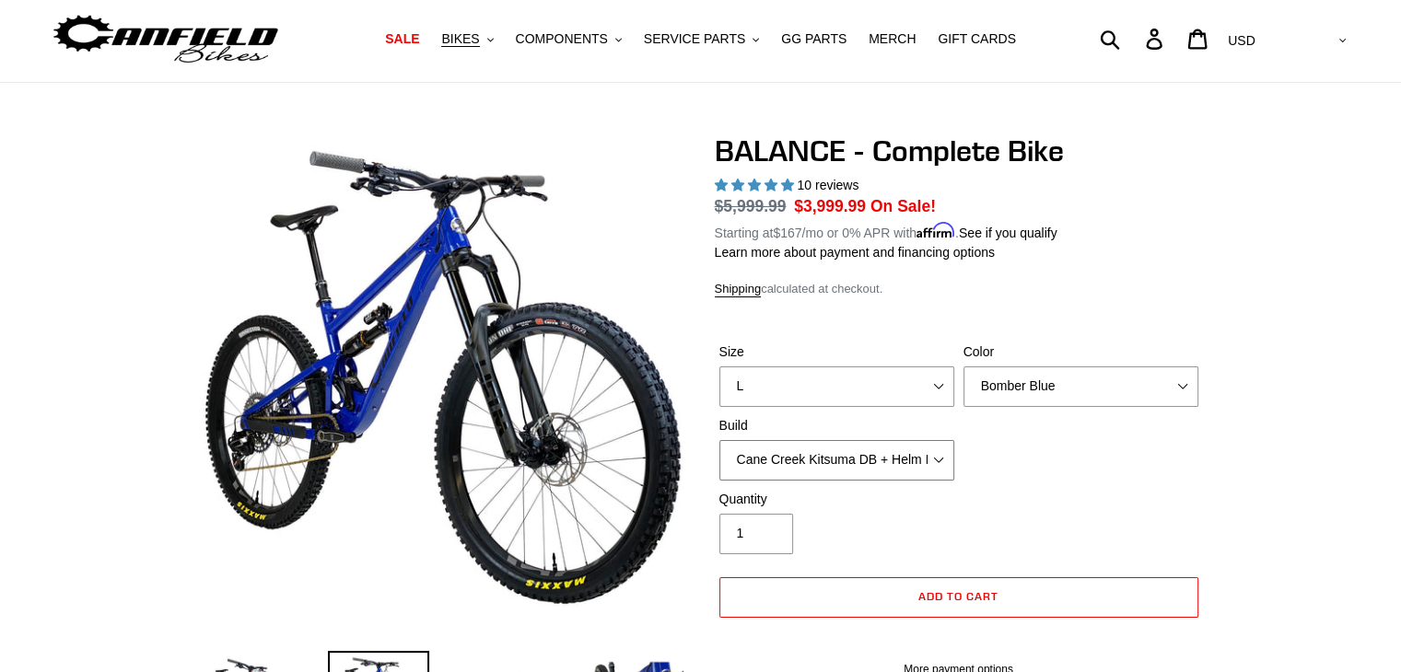
click at [895, 461] on select "Cane Creek Kitsuma DB + Helm MKII + SRAM GX Cane Creek Kitsuma DB + Helm MKII +…" at bounding box center [836, 460] width 235 height 41
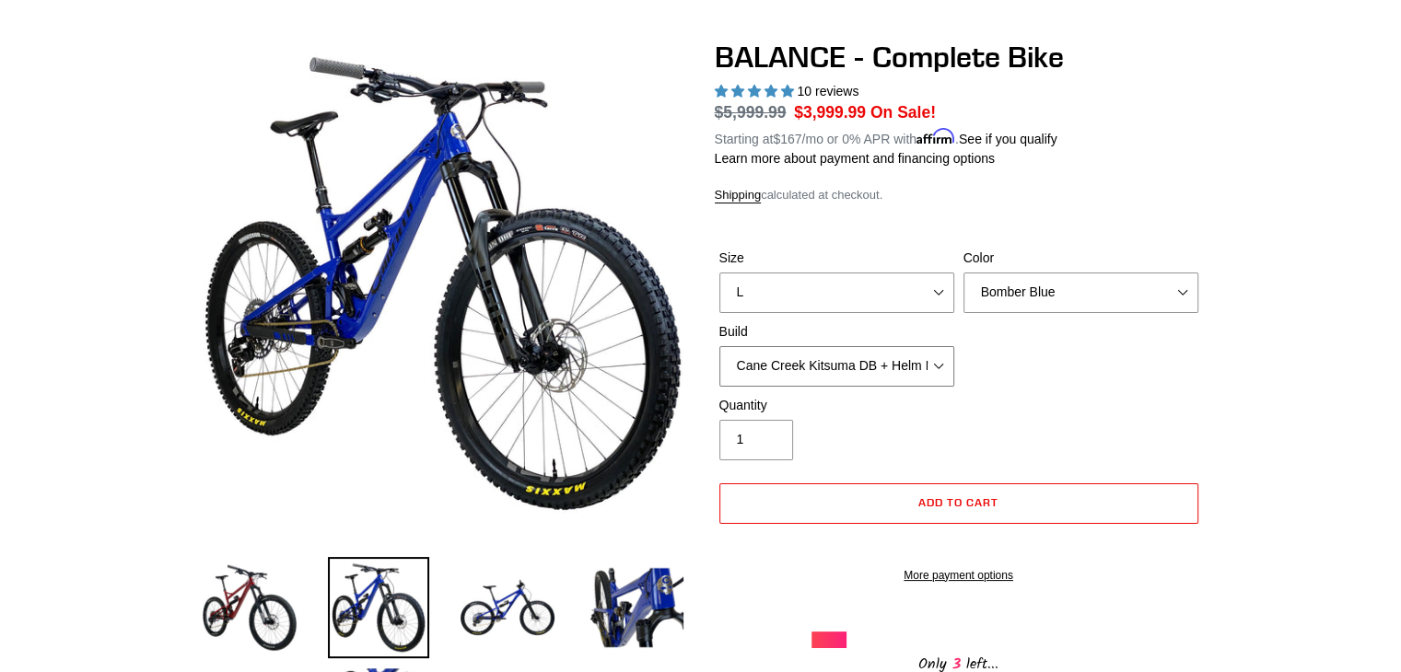
scroll to position [144, 0]
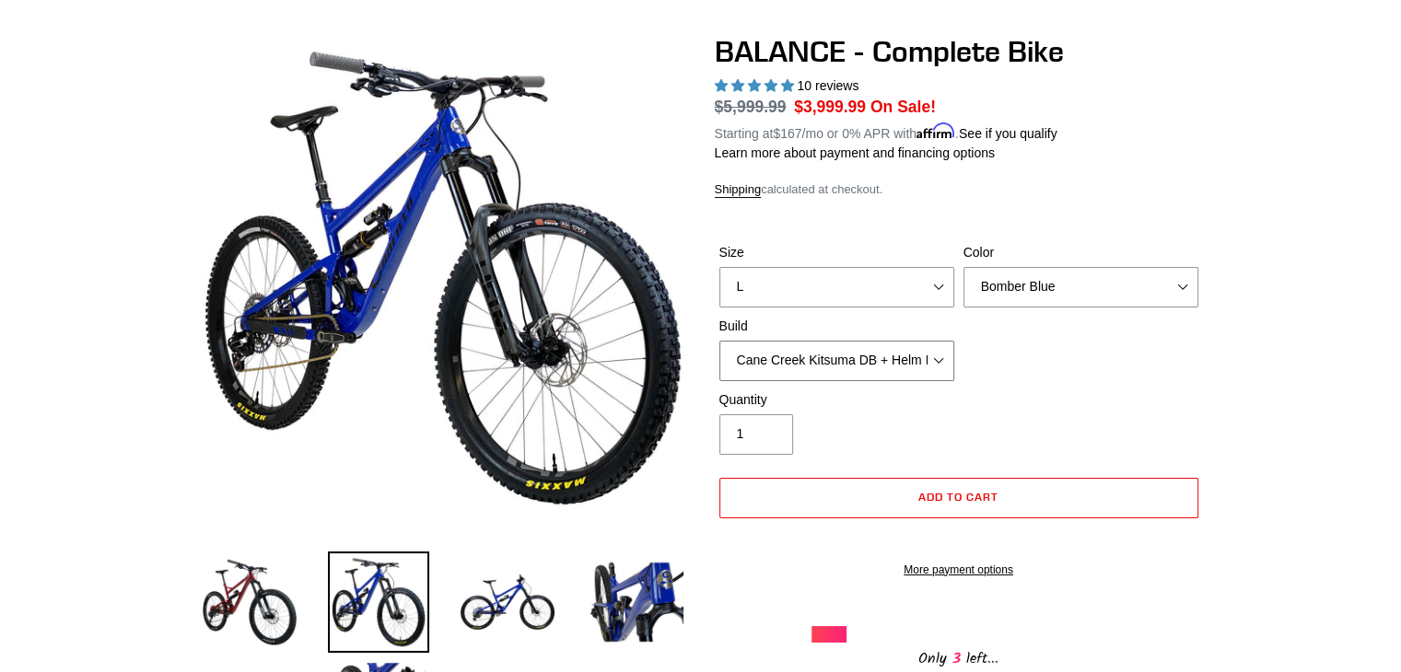
click at [921, 364] on select "Cane Creek Kitsuma DB + Helm MKII + SRAM GX Cane Creek Kitsuma DB + Helm MKII +…" at bounding box center [836, 361] width 235 height 41
select select "RockShox Vivid ULT + Zeb ULT + Shimano XT"
click at [719, 341] on select "Cane Creek Kitsuma DB + Helm MKII + SRAM GX Cane Creek Kitsuma DB + Helm MKII +…" at bounding box center [836, 361] width 235 height 41
click at [965, 494] on span "Add to cart" at bounding box center [958, 497] width 80 height 14
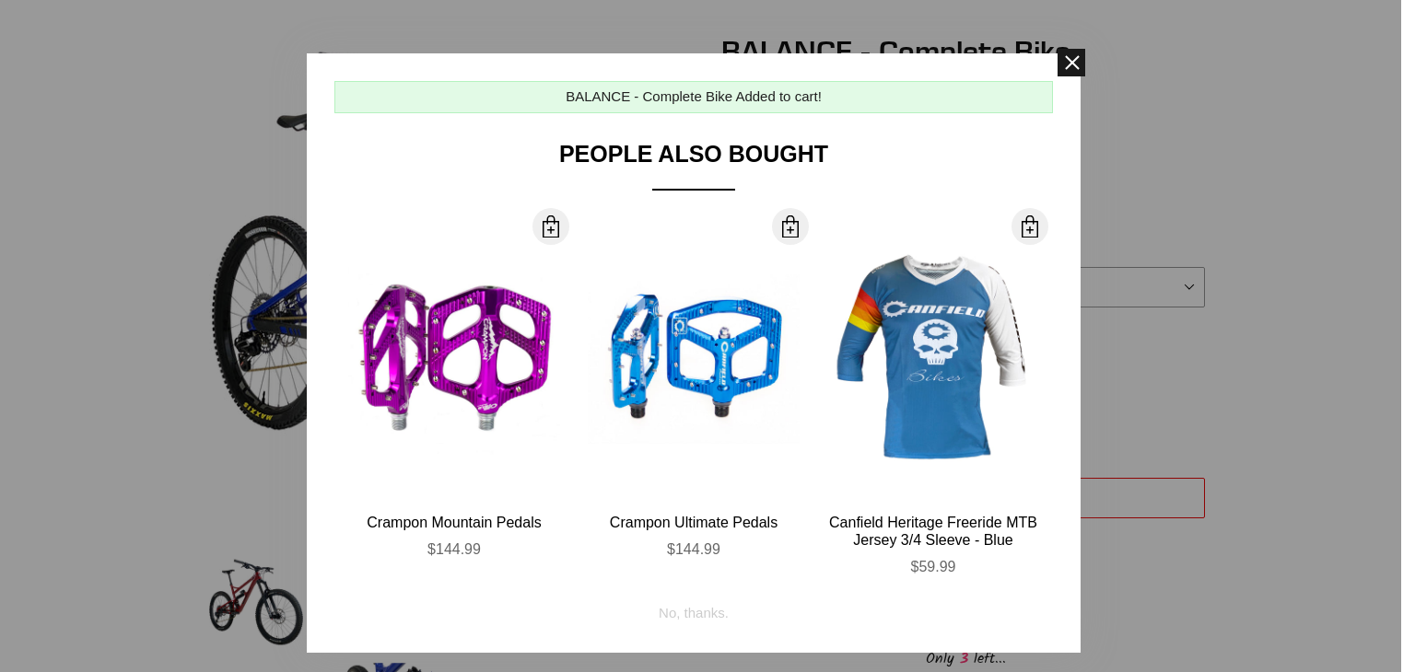
click at [1063, 59] on span at bounding box center [1072, 63] width 28 height 28
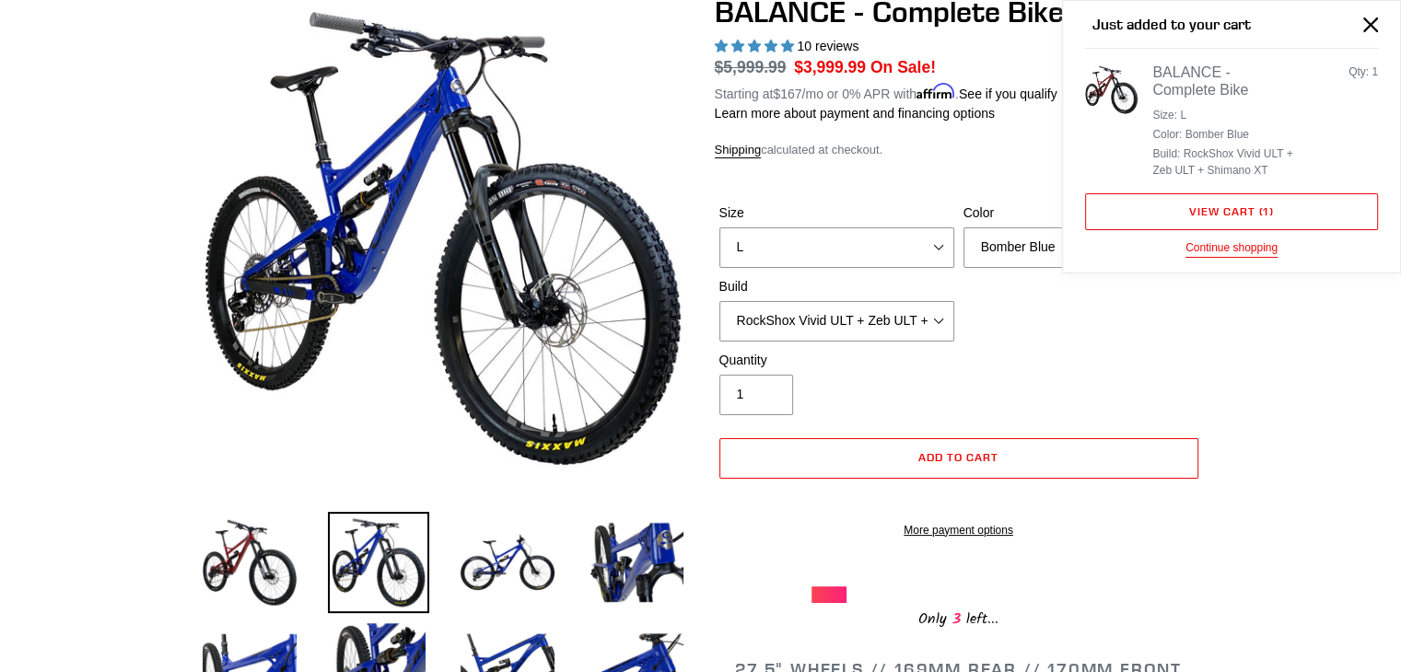
scroll to position [165, 0]
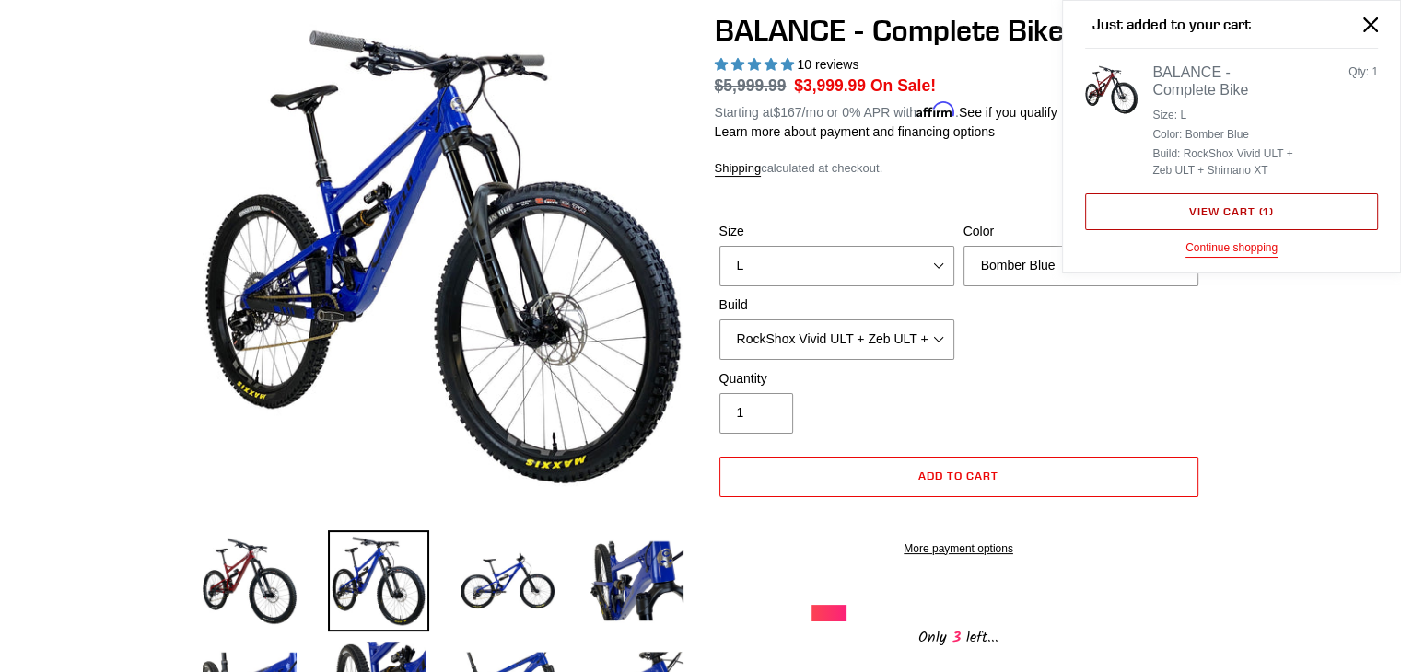
click at [1210, 208] on link "View cart ( 1 )" at bounding box center [1231, 211] width 293 height 37
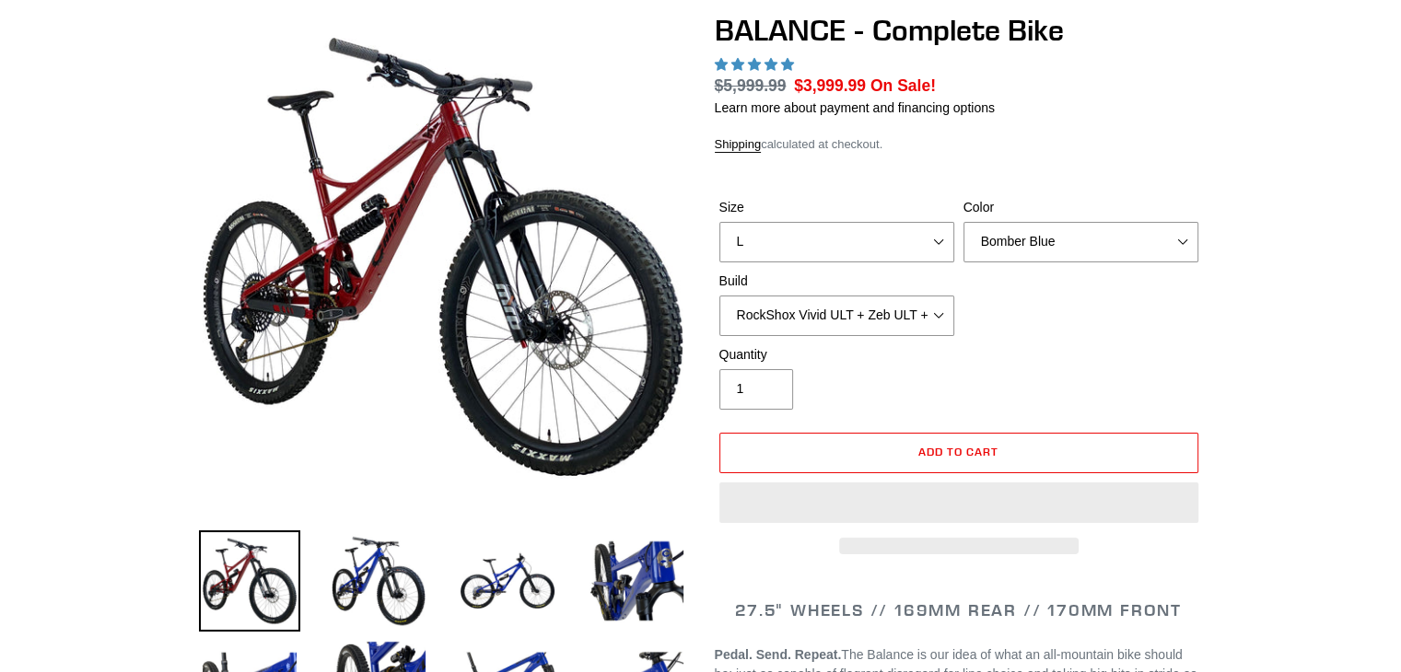
scroll to position [165, 0]
select select "highest-rating"
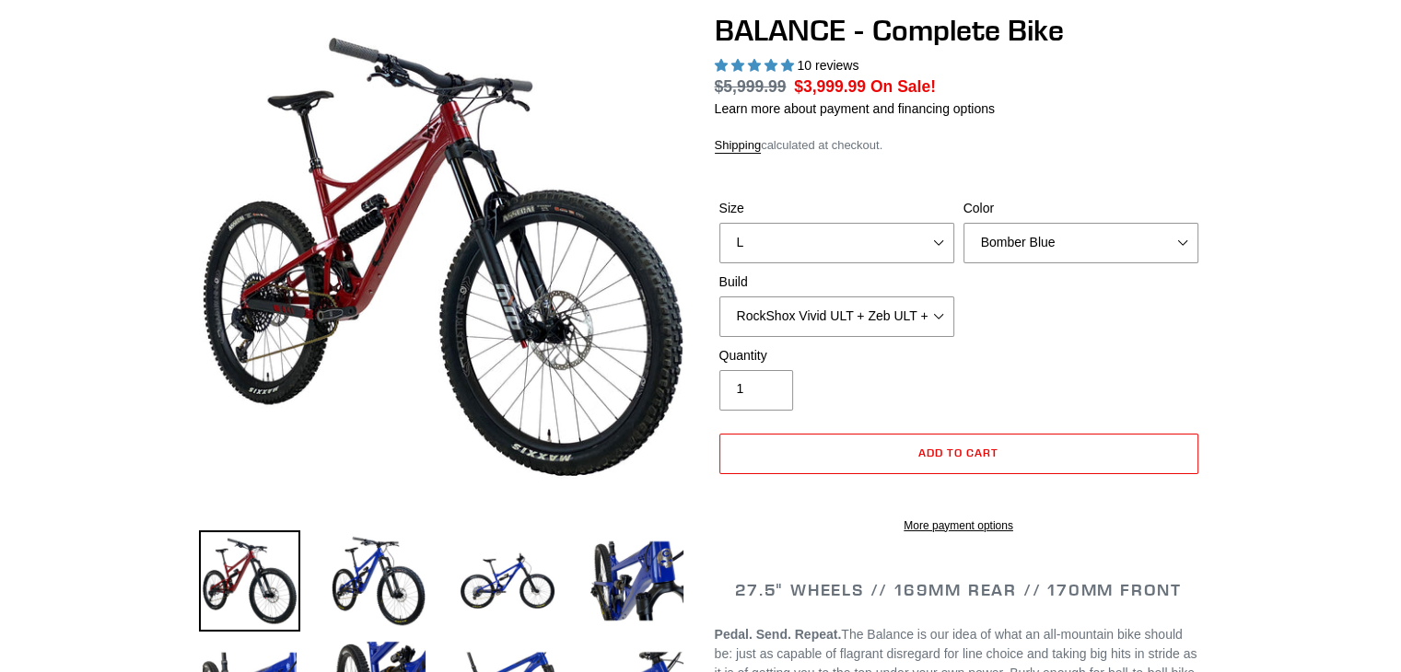
scroll to position [0, 0]
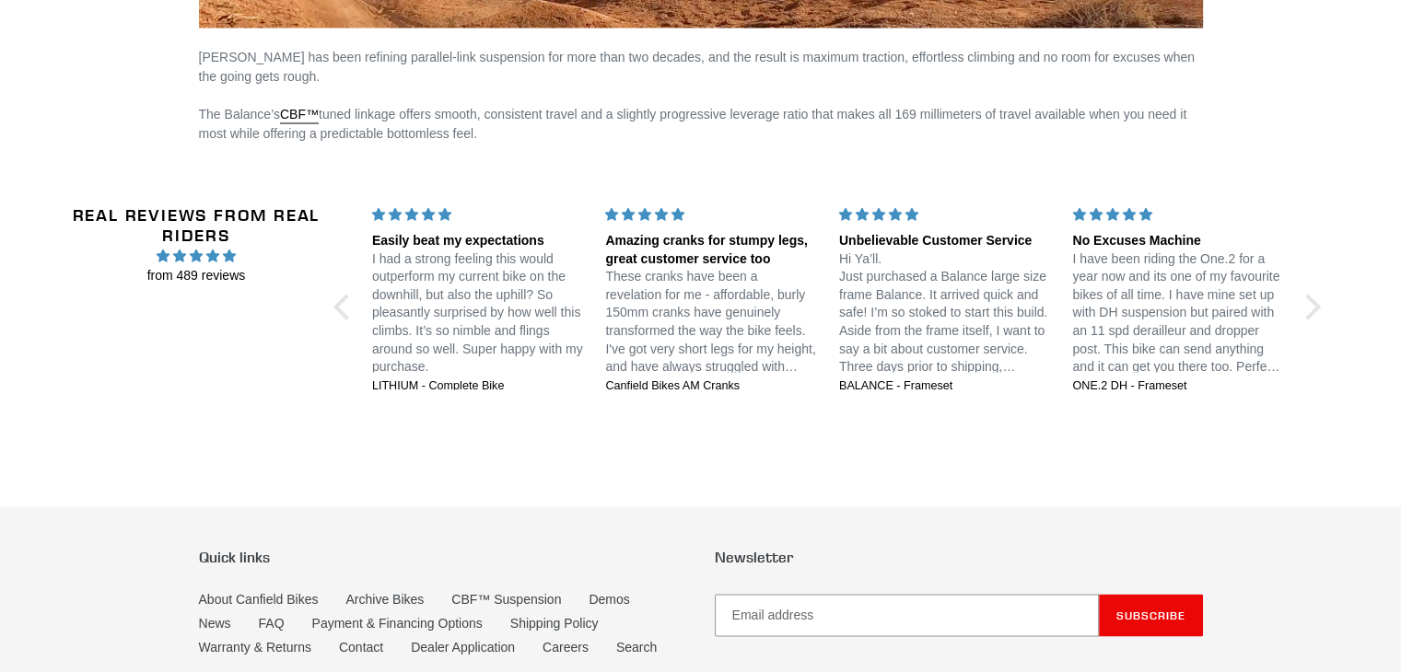
scroll to position [3303, 0]
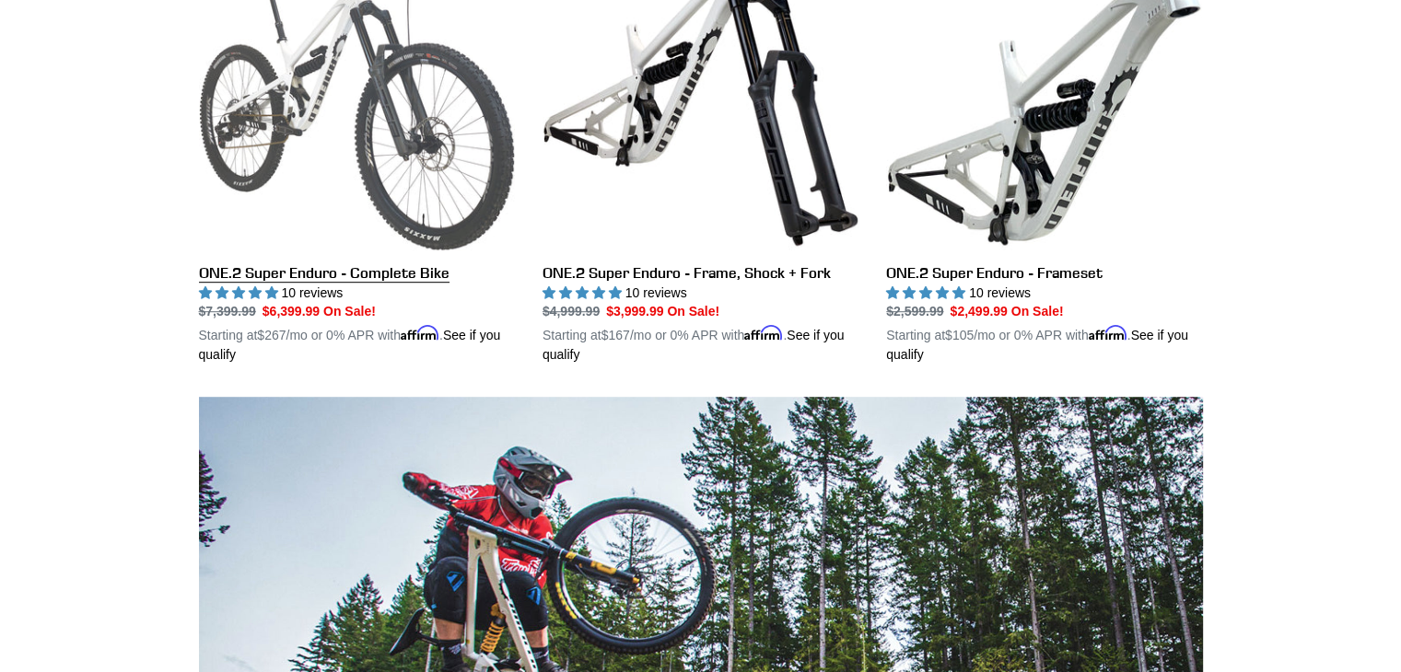
scroll to position [1067, 0]
click at [303, 263] on link "ONE.2 Super Enduro - Complete Bike" at bounding box center [357, 150] width 316 height 431
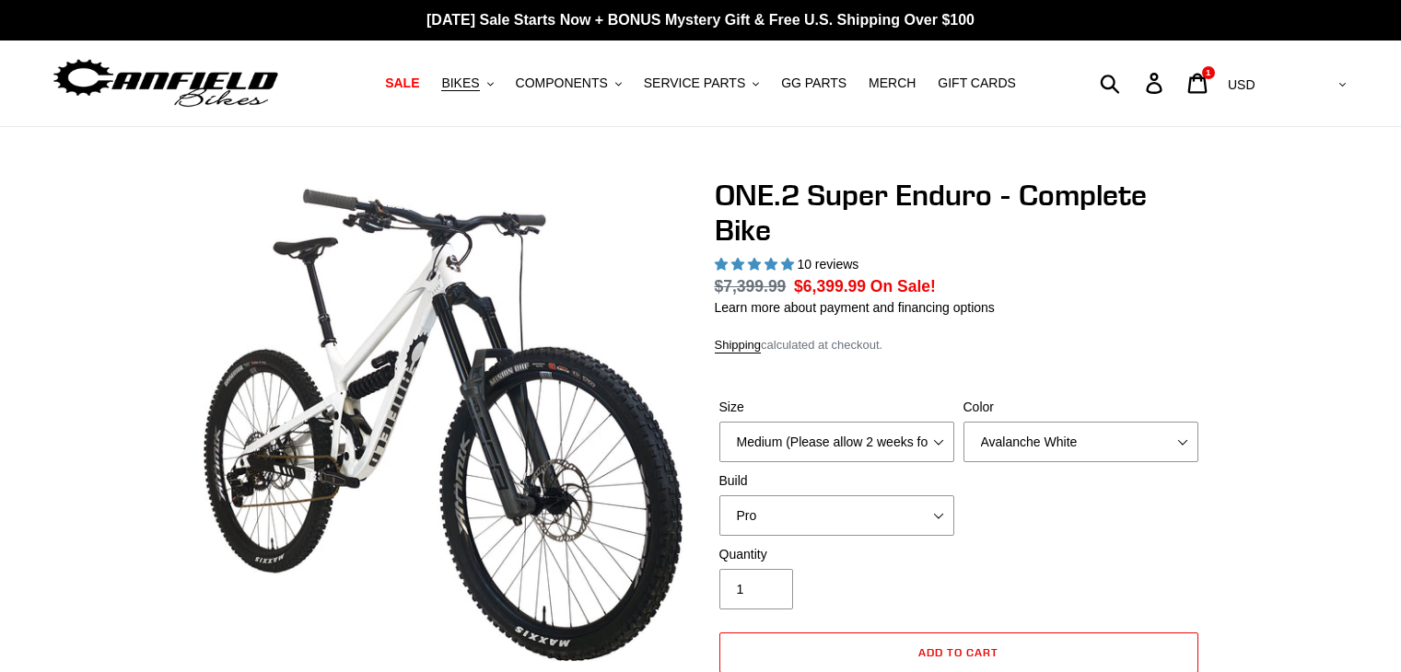
select select "highest-rating"
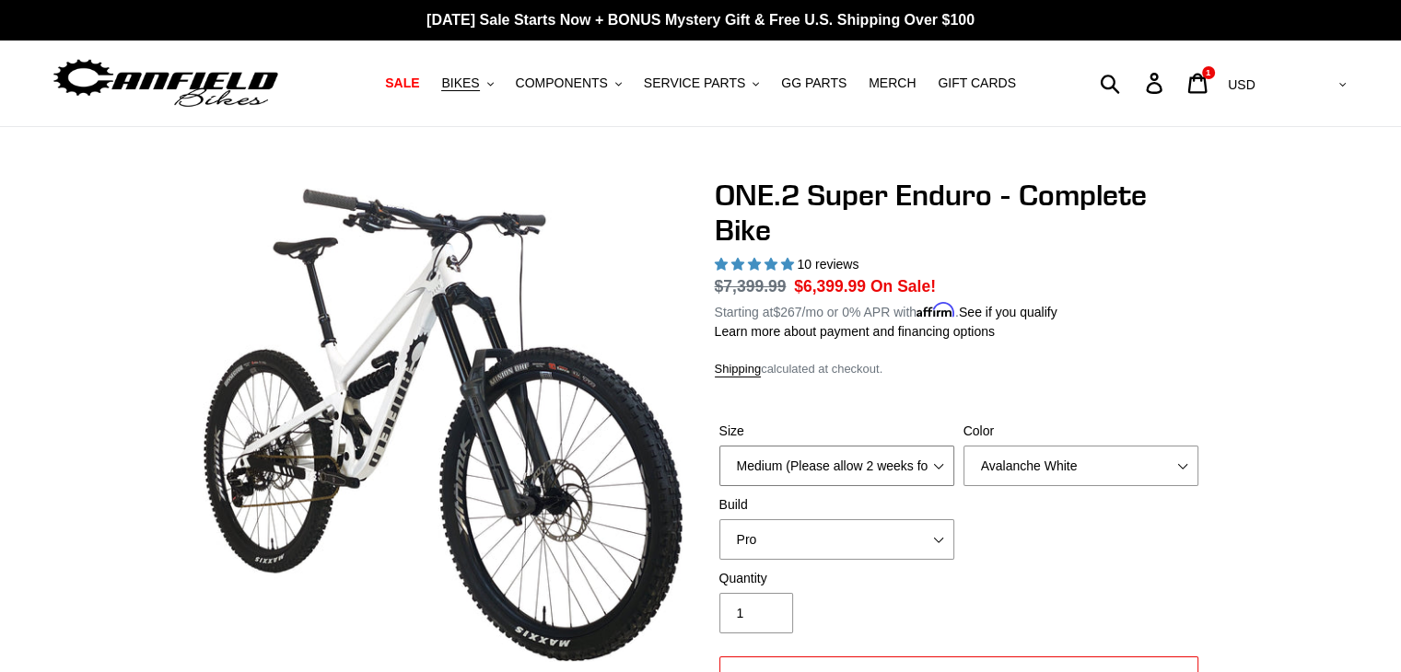
click at [833, 446] on select "Medium (Please allow 2 weeks for delivery) Large (Sold Out)" at bounding box center [836, 466] width 235 height 41
click at [719, 446] on select "Medium (Please allow 2 weeks for delivery) Large (Sold Out)" at bounding box center [836, 466] width 235 height 41
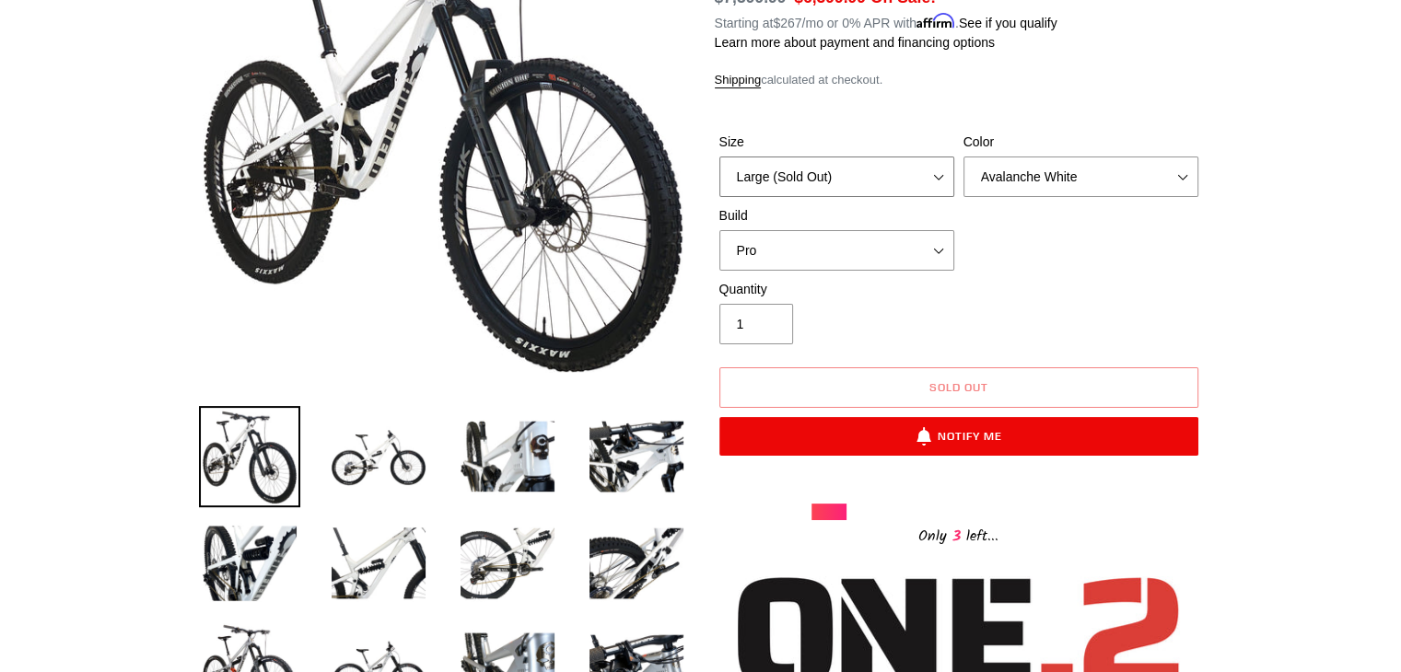
scroll to position [290, 0]
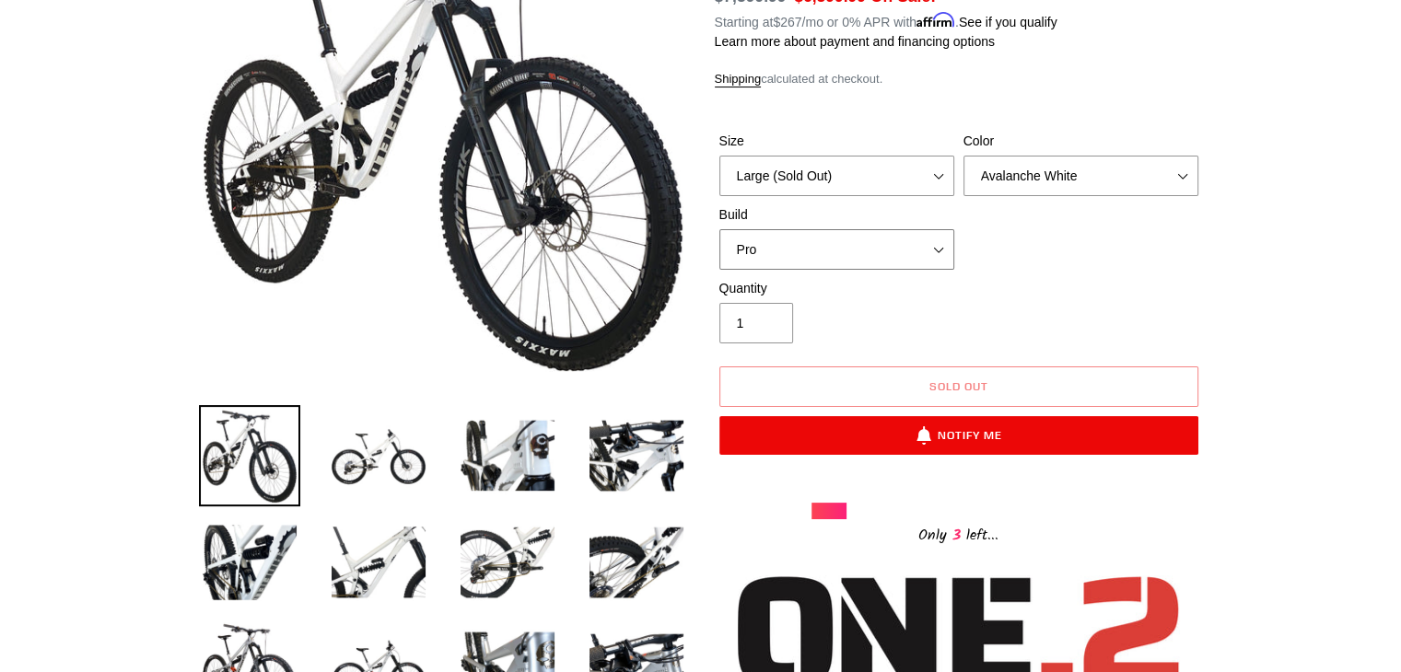
click at [776, 242] on select "Pro" at bounding box center [836, 249] width 235 height 41
click at [877, 319] on div "Quantity 1" at bounding box center [837, 311] width 244 height 64
click at [810, 174] on select "Medium (Please allow 2 weeks for delivery) Large (Sold Out)" at bounding box center [836, 176] width 235 height 41
select select "Medium (Please allow 2 weeks for delivery)"
click at [719, 156] on select "Medium (Please allow 2 weeks for delivery) Large (Sold Out)" at bounding box center [836, 176] width 235 height 41
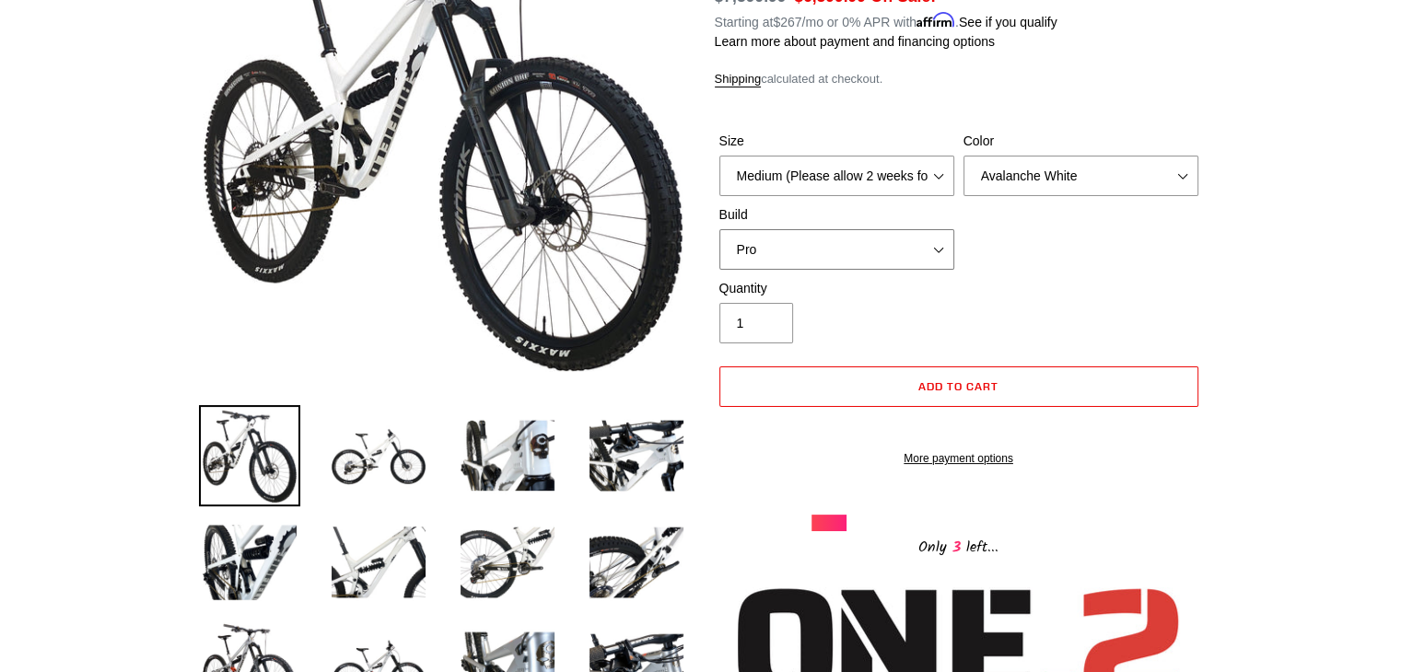
click at [830, 245] on select "Pro" at bounding box center [836, 249] width 235 height 41
click at [986, 249] on div "Size Medium (Please allow 2 weeks for delivery) Large (Sold Out) Color Avalanch…" at bounding box center [959, 205] width 488 height 147
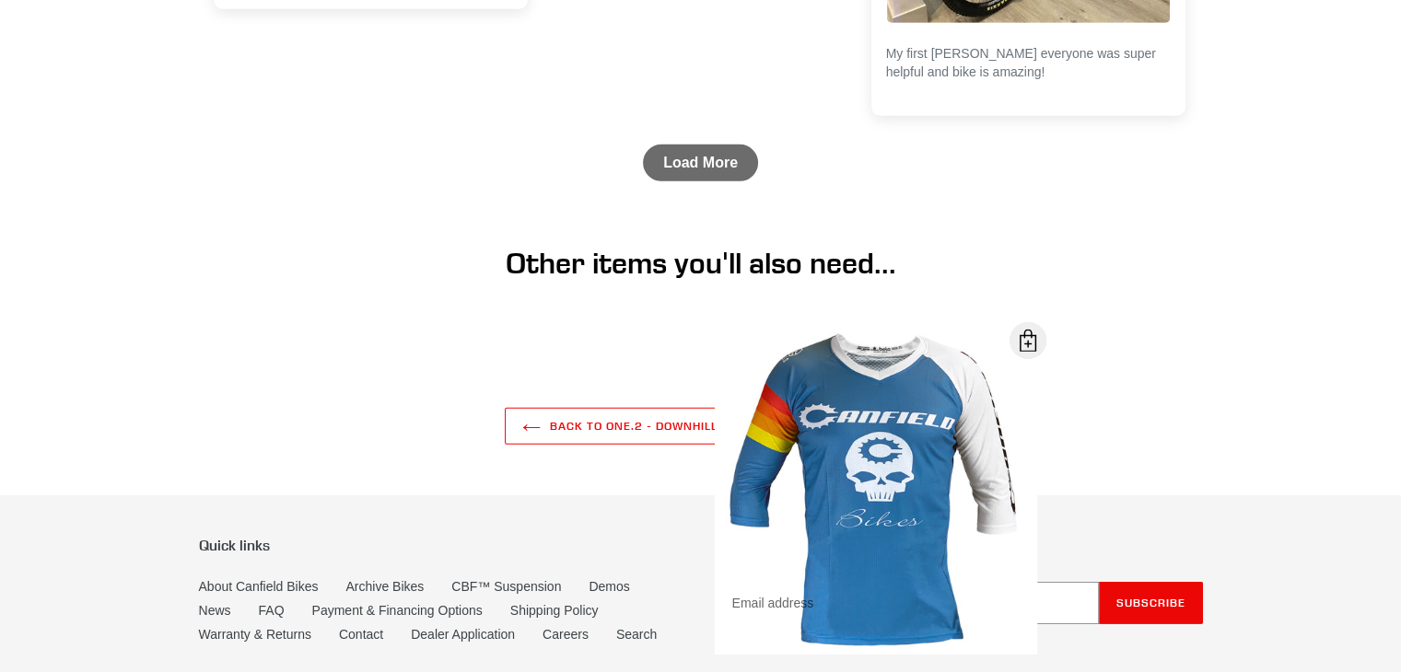
scroll to position [5674, 0]
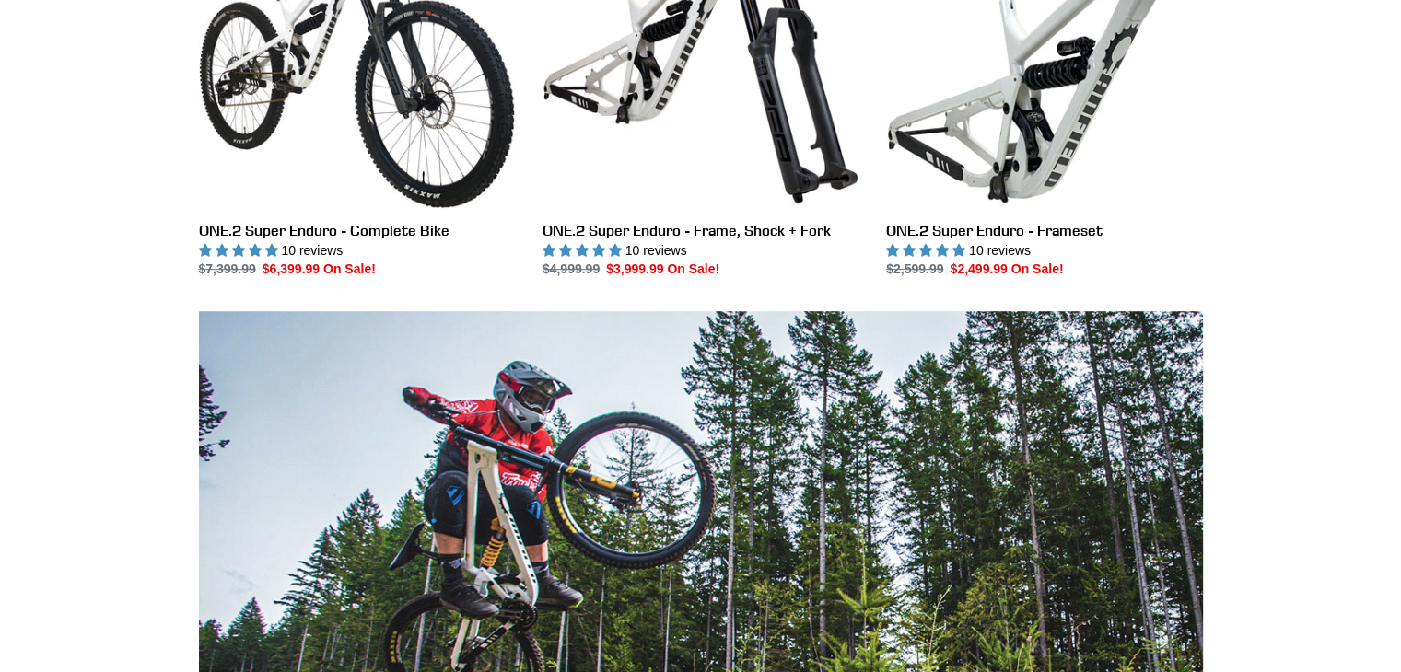
scroll to position [1109, 0]
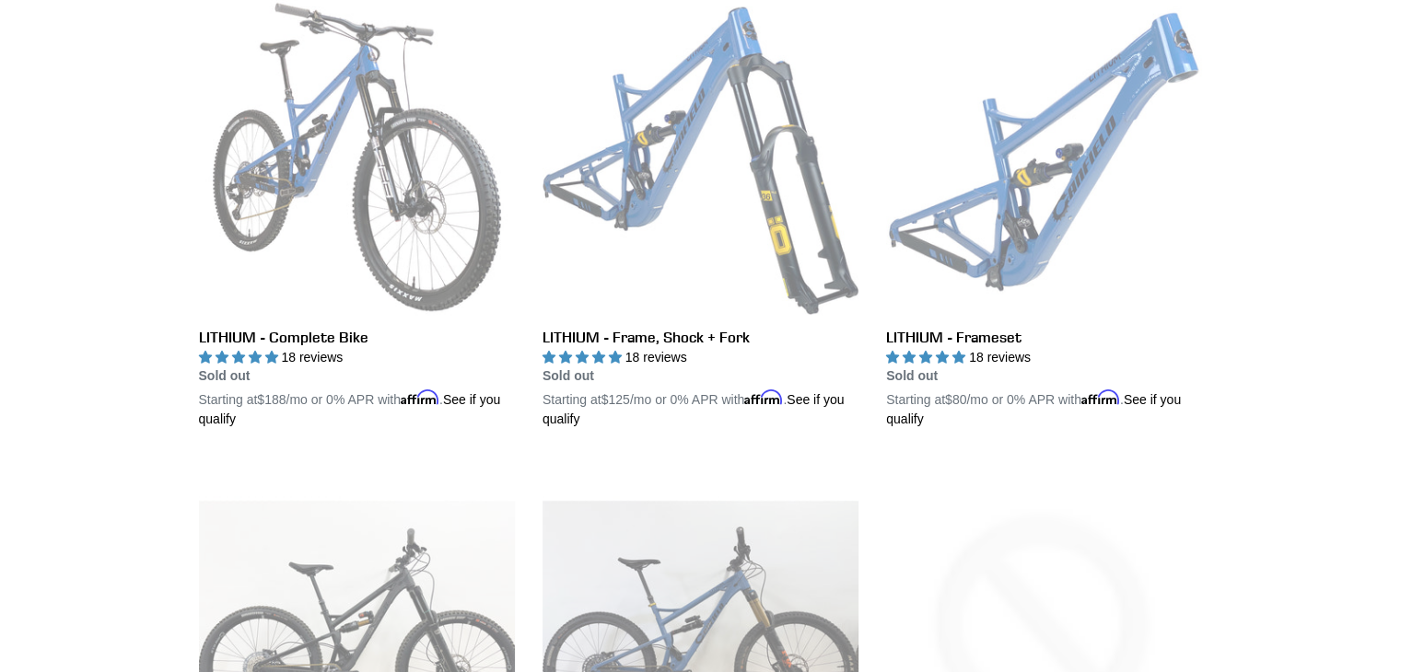
scroll to position [542, 0]
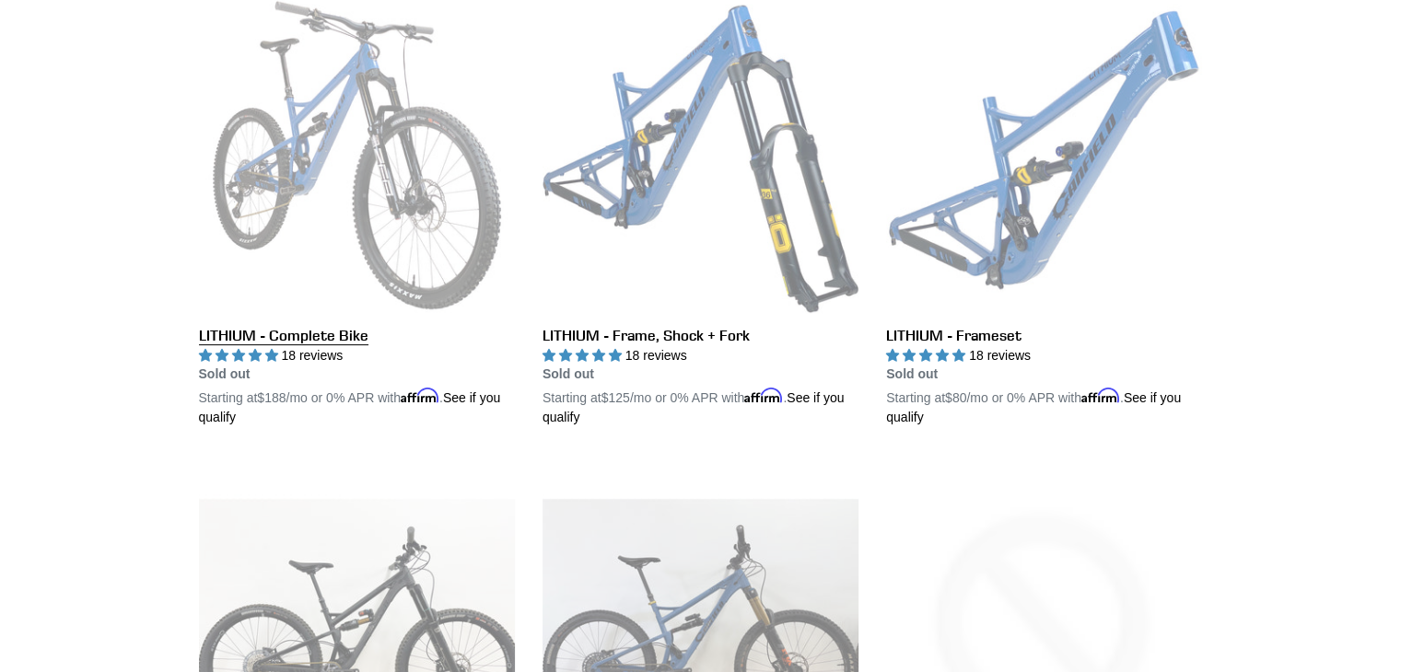
click at [271, 341] on link "LITHIUM - Complete Bike" at bounding box center [357, 212] width 316 height 431
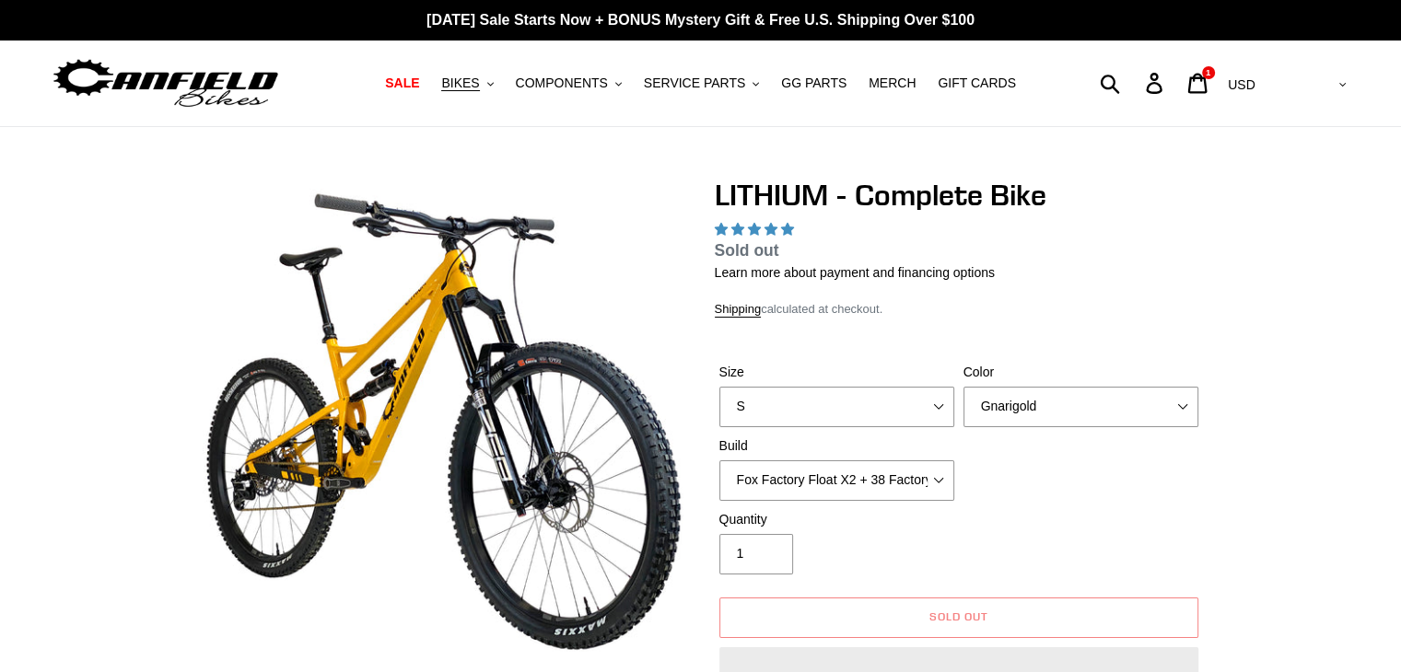
select select "highest-rating"
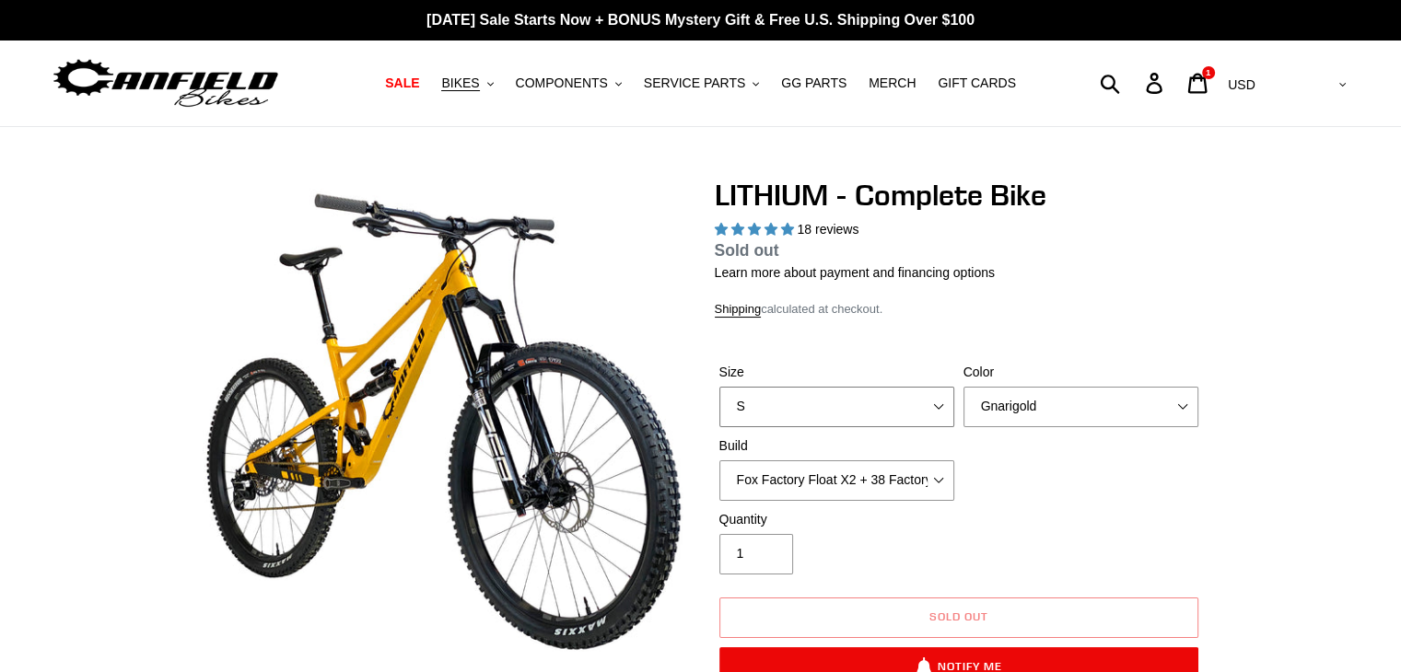
click at [785, 408] on select "S M L XL" at bounding box center [836, 407] width 235 height 41
select select "L"
click at [719, 409] on select "S M L XL" at bounding box center [836, 407] width 235 height 41
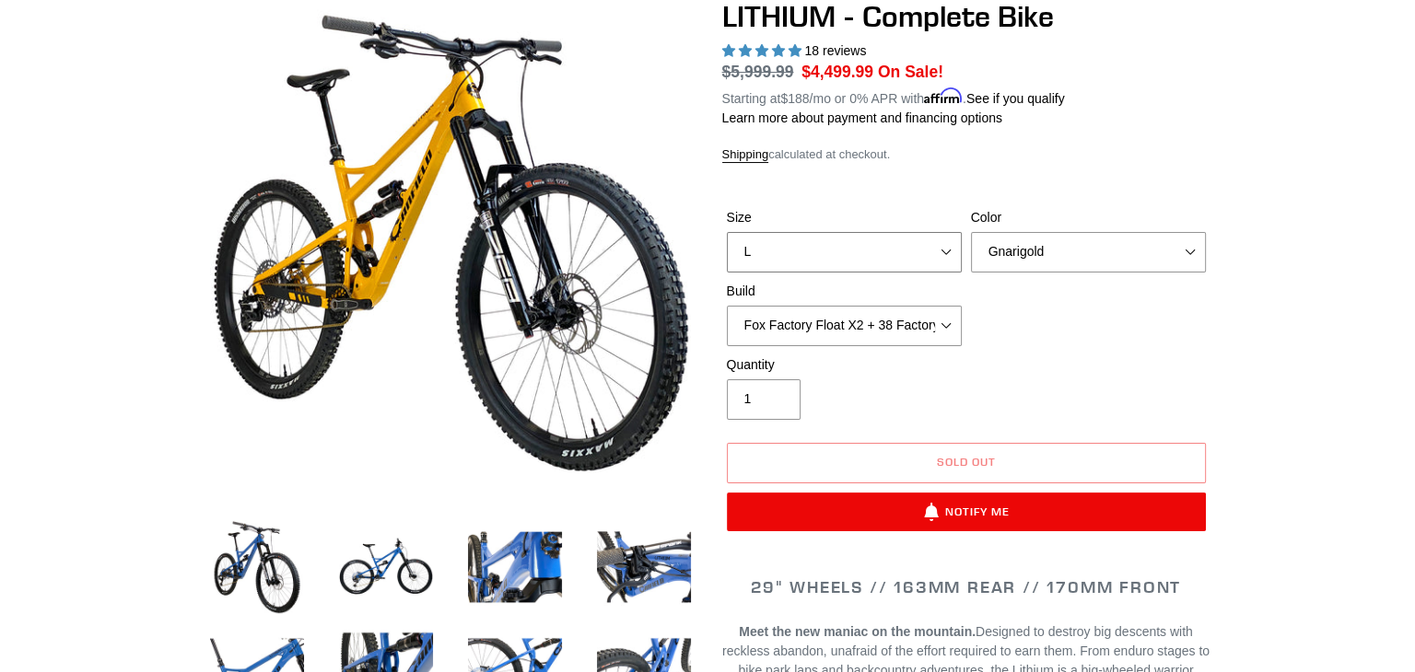
scroll to position [180, 0]
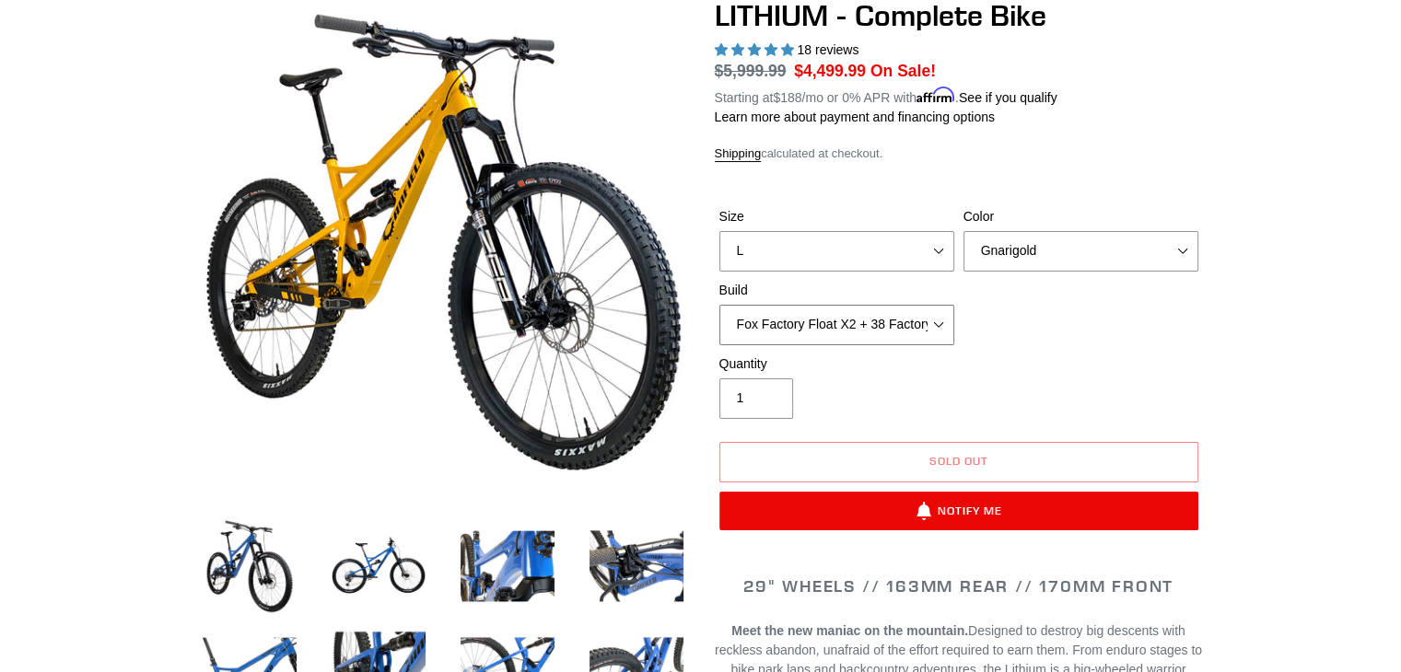
click at [902, 325] on select "Fox Factory Float X2 + 38 Factory Grip 2 170 + SRAM GX Fox Factory Float X2 + 3…" at bounding box center [836, 325] width 235 height 41
select select "RockShox Vivid ULT Coil + Zeb ULT Chg 3 + Shimano XT"
click at [719, 305] on select "Fox Factory Float X2 + 38 Factory Grip 2 170 + SRAM GX Fox Factory Float X2 + 3…" at bounding box center [836, 325] width 235 height 41
click at [982, 448] on button "Sold out" at bounding box center [958, 462] width 479 height 41
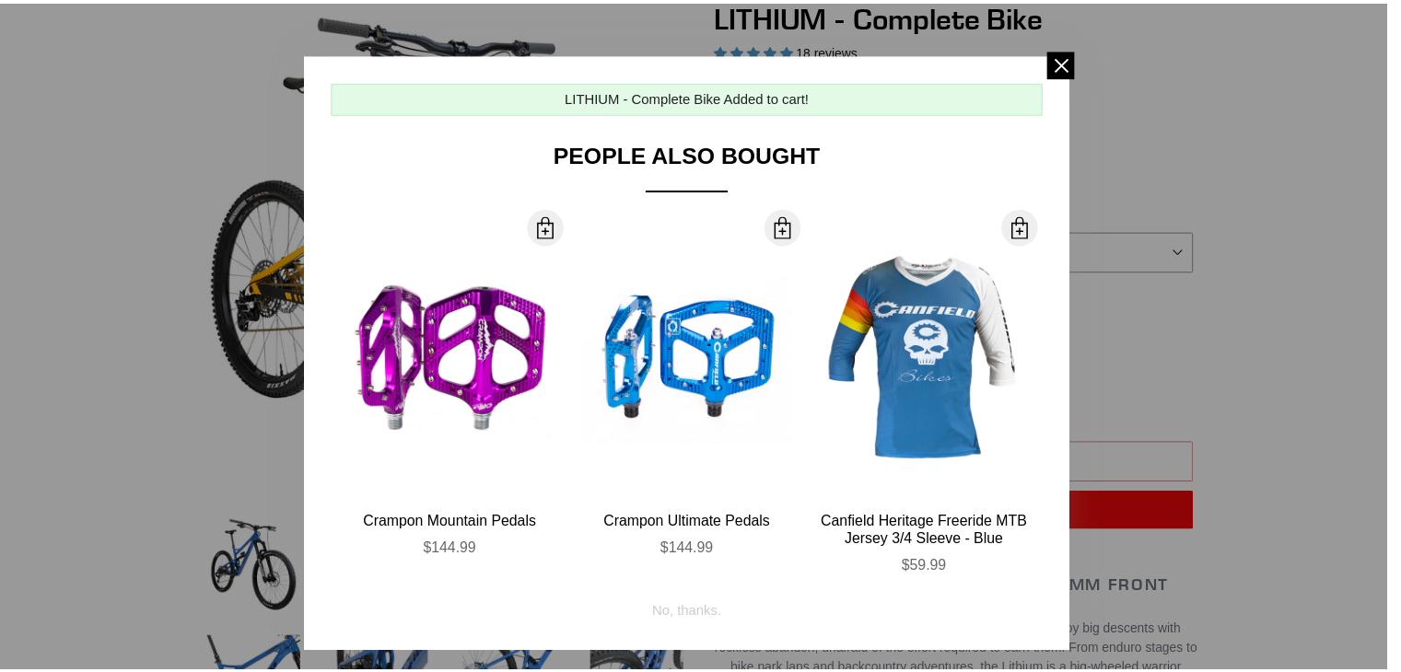
scroll to position [33, 0]
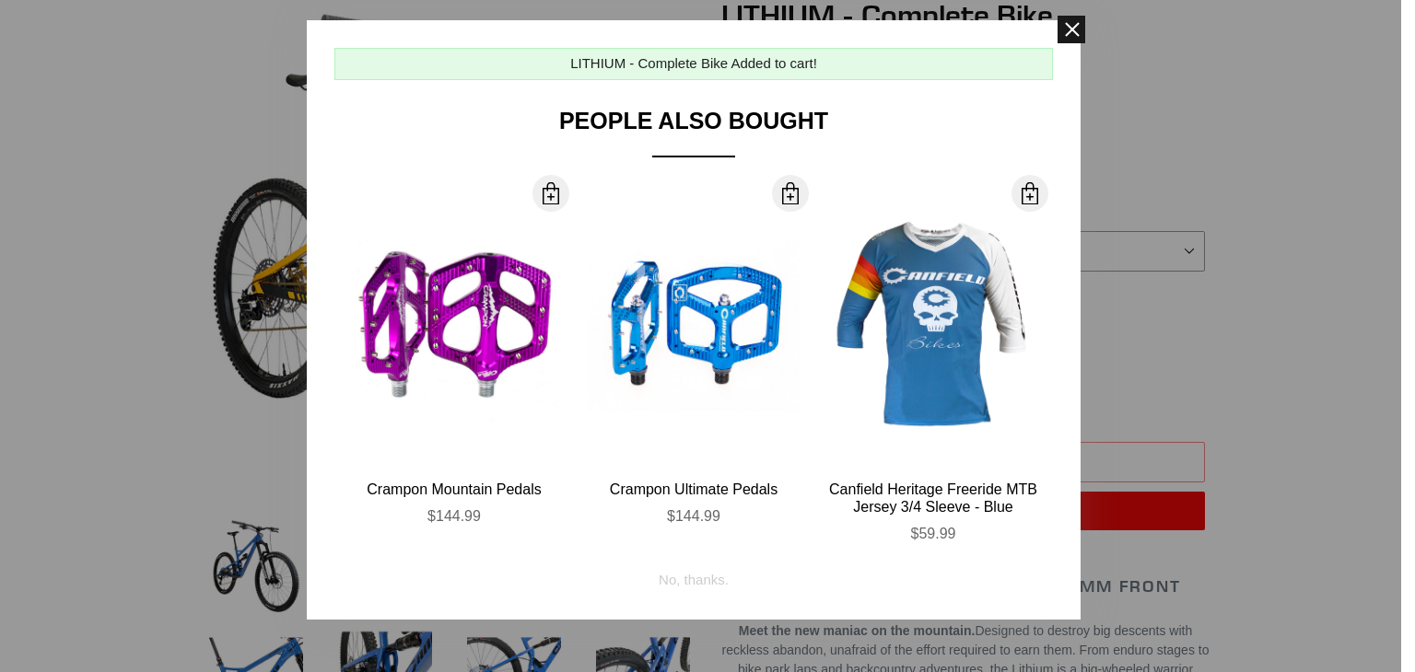
click at [1068, 20] on span at bounding box center [1072, 30] width 28 height 28
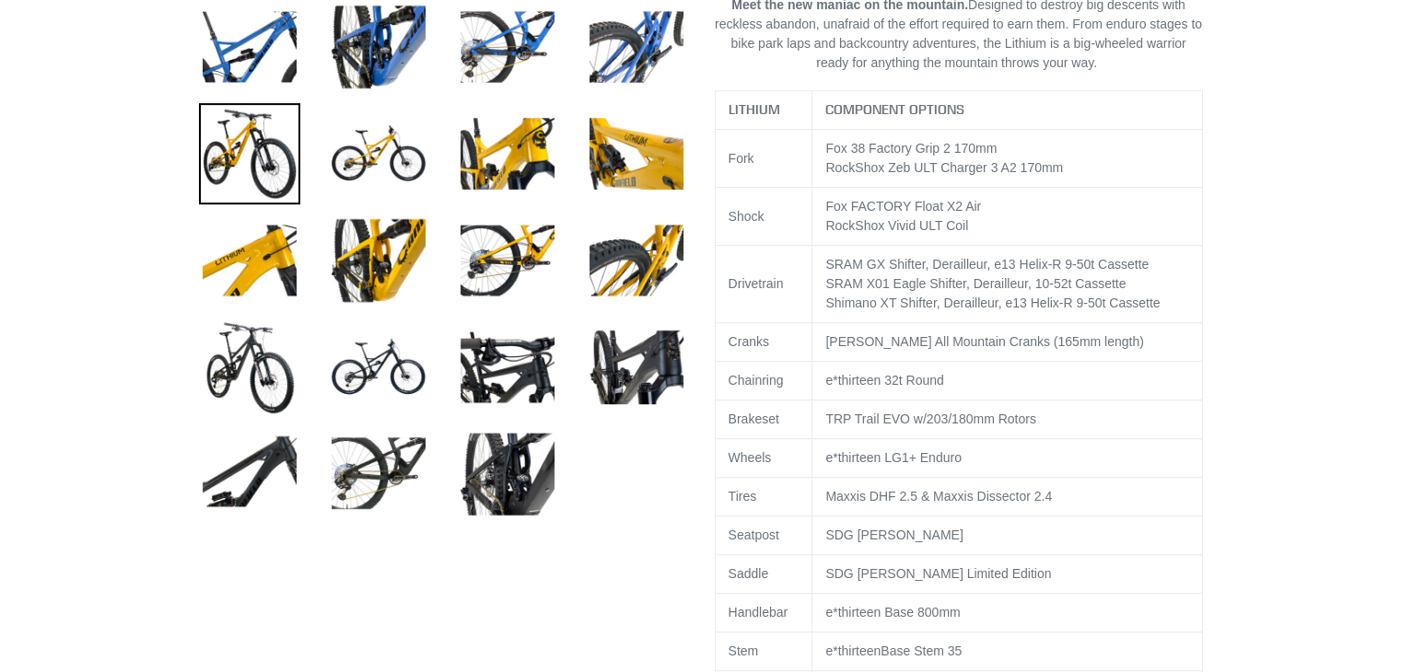
scroll to position [803, 0]
